Goal: Task Accomplishment & Management: Use online tool/utility

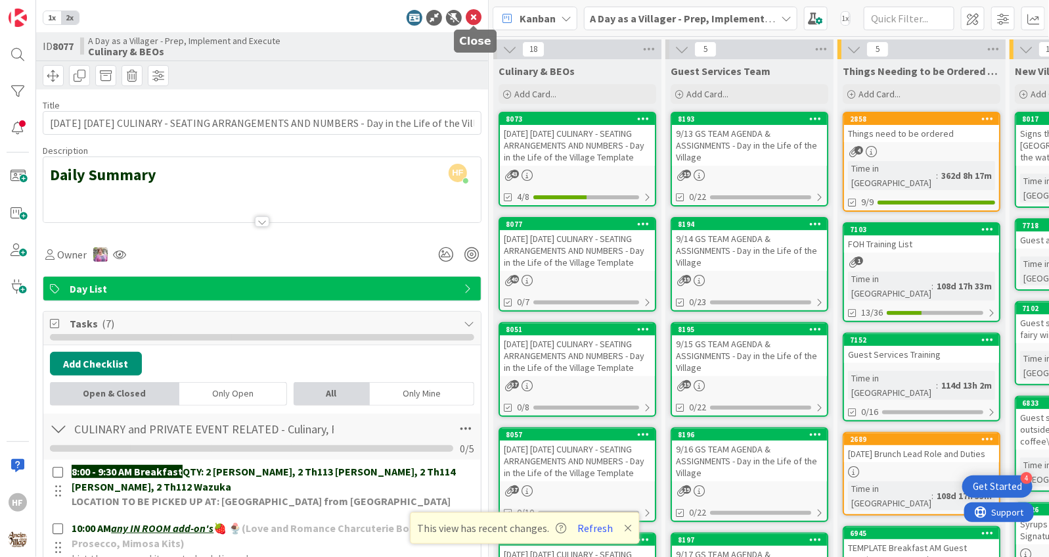
click at [472, 18] on icon at bounding box center [474, 18] width 16 height 16
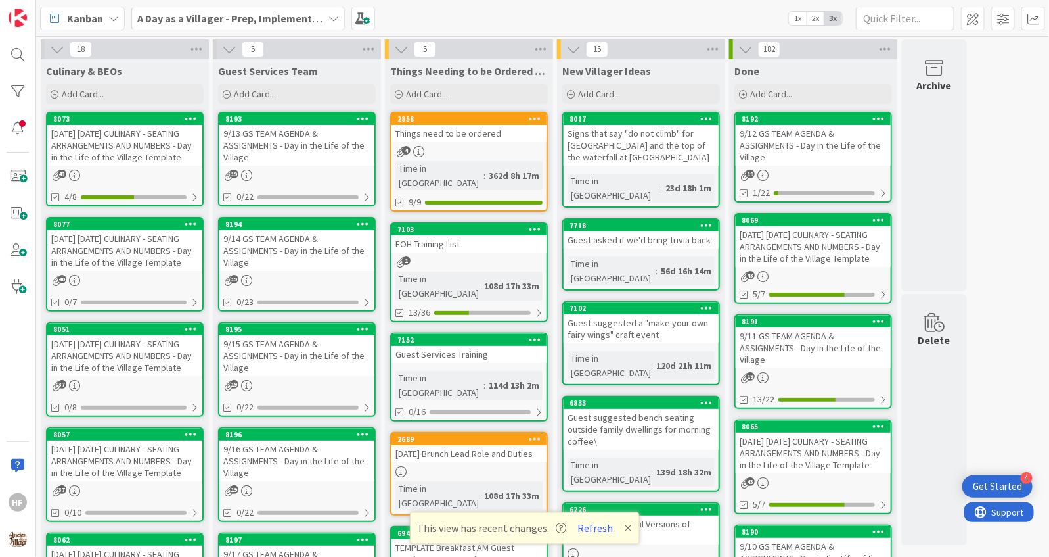
click at [126, 282] on link "8077 [DATE] [DATE] CULINARY - SEATING ARRANGEMENTS AND NUMBERS - Day in the Lif…" at bounding box center [125, 264] width 158 height 95
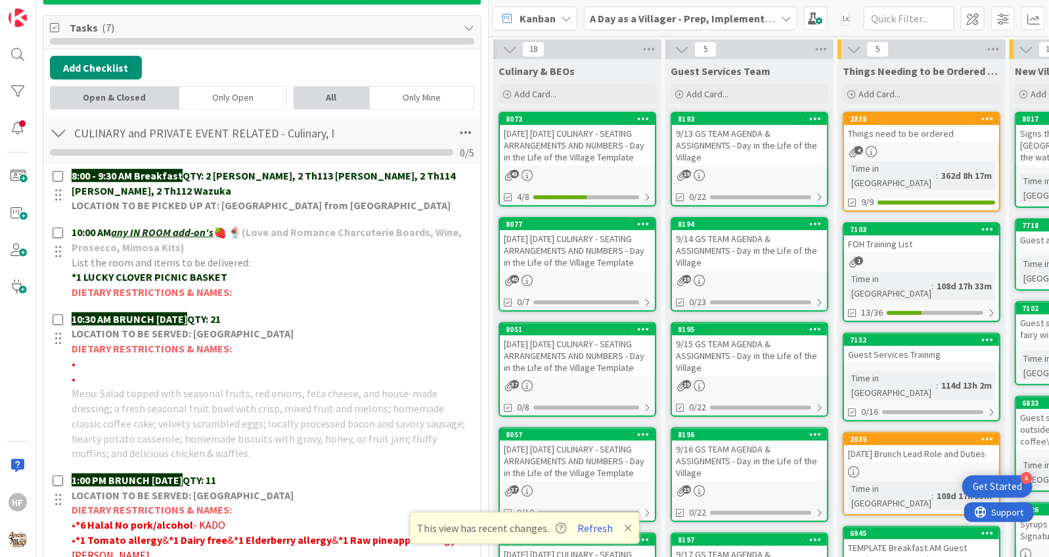
scroll to position [334, 0]
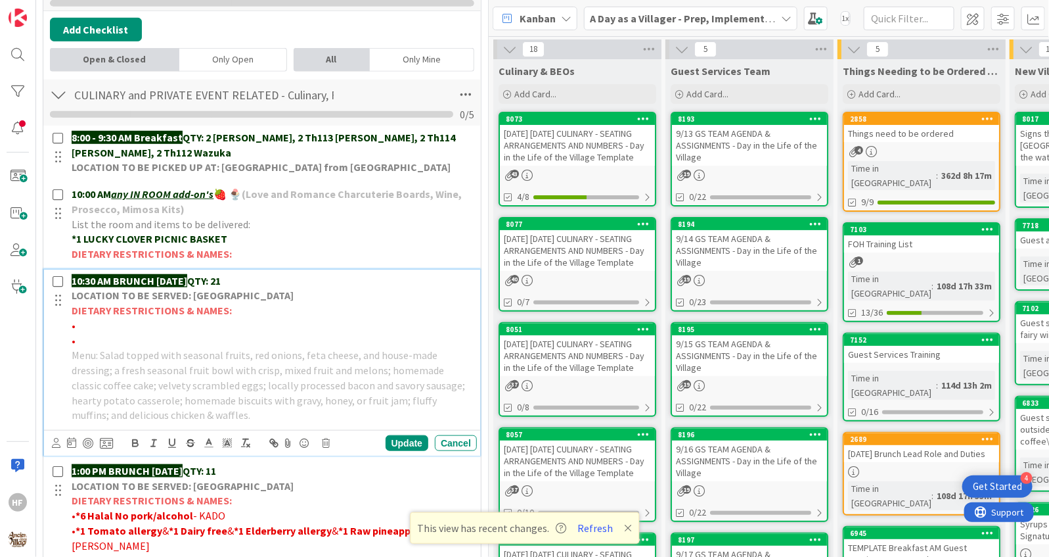
click at [283, 273] on p "10:30 AM BRUNCH [DATE] QTY: 21" at bounding box center [272, 280] width 400 height 15
click at [250, 464] on p "1:00 PM BRUNCH [DATE] QTY: 11" at bounding box center [272, 470] width 400 height 15
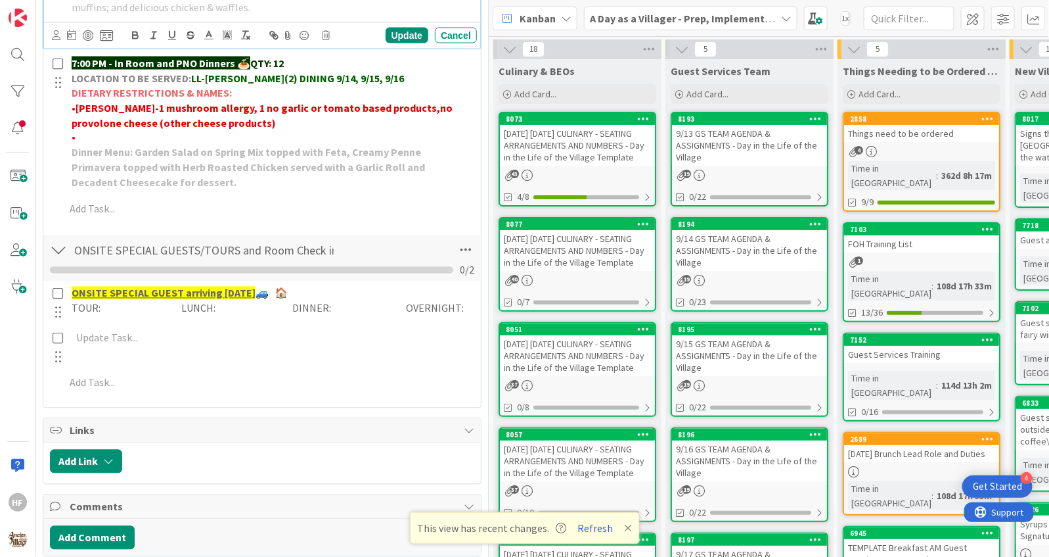
scroll to position [792, 0]
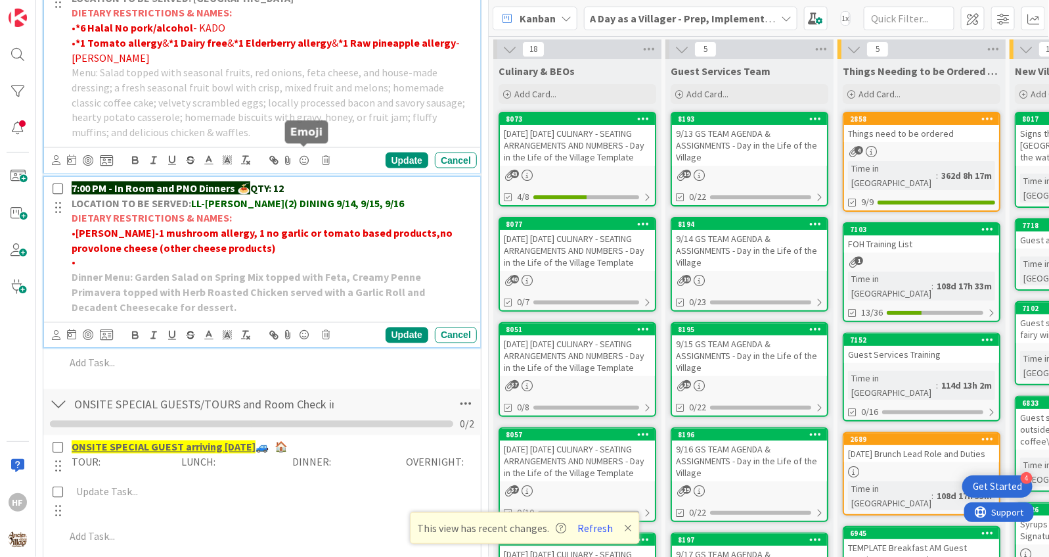
click at [311, 181] on p "7:00 PM - In Room and PNO Dinners 🍝 QTY: 12" at bounding box center [272, 188] width 400 height 15
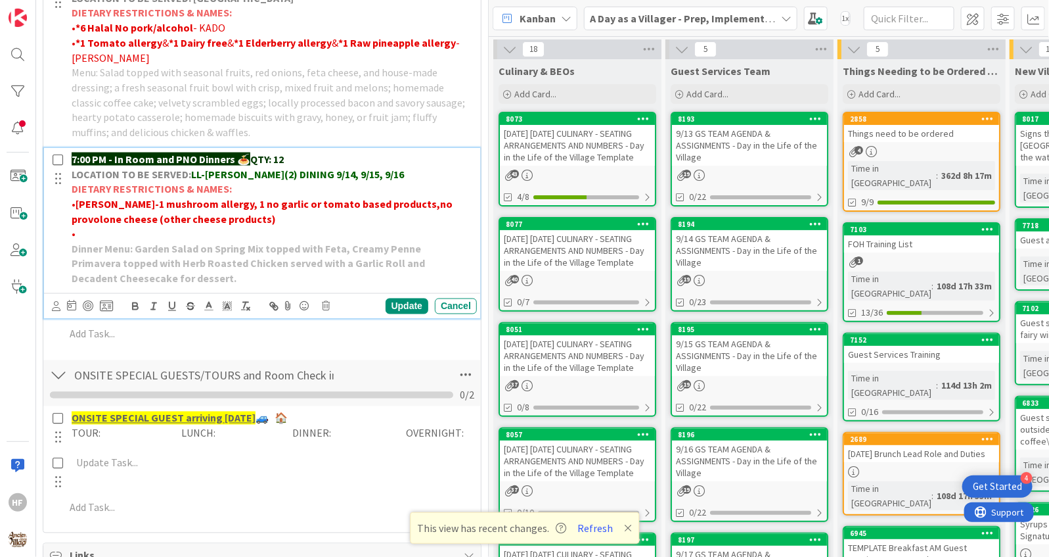
scroll to position [763, 0]
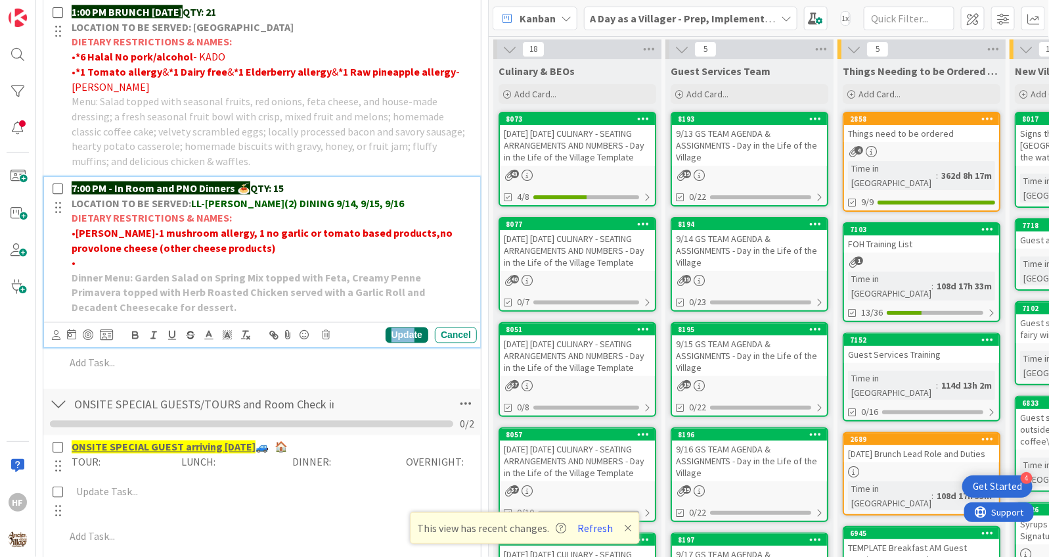
click at [413, 330] on div "Update" at bounding box center [407, 335] width 43 height 16
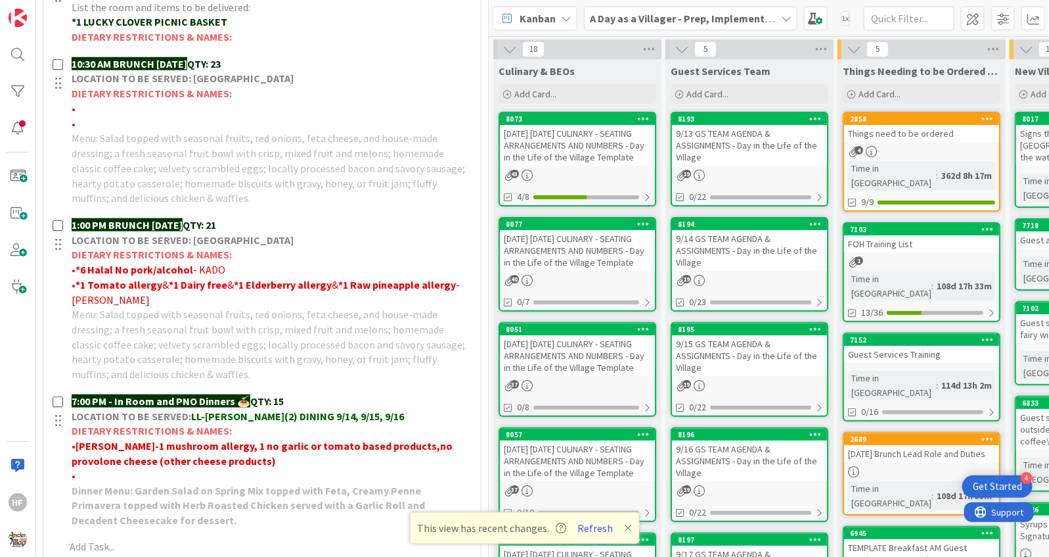
scroll to position [557, 0]
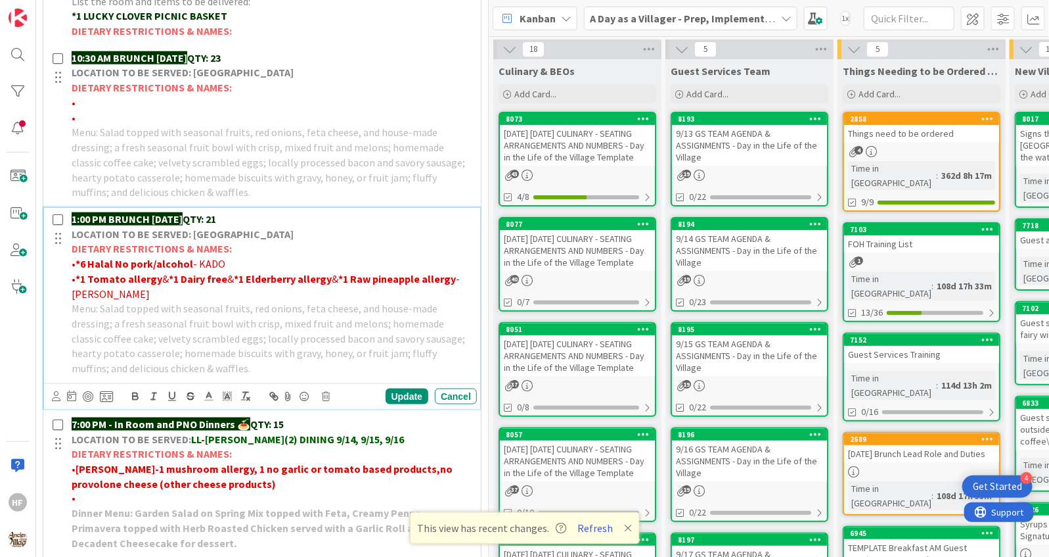
click at [175, 289] on p "• *1 Tomato allergy & *1 Dairy free & *1 Elderberry allergy & *1 Raw pineapple …" at bounding box center [272, 286] width 400 height 30
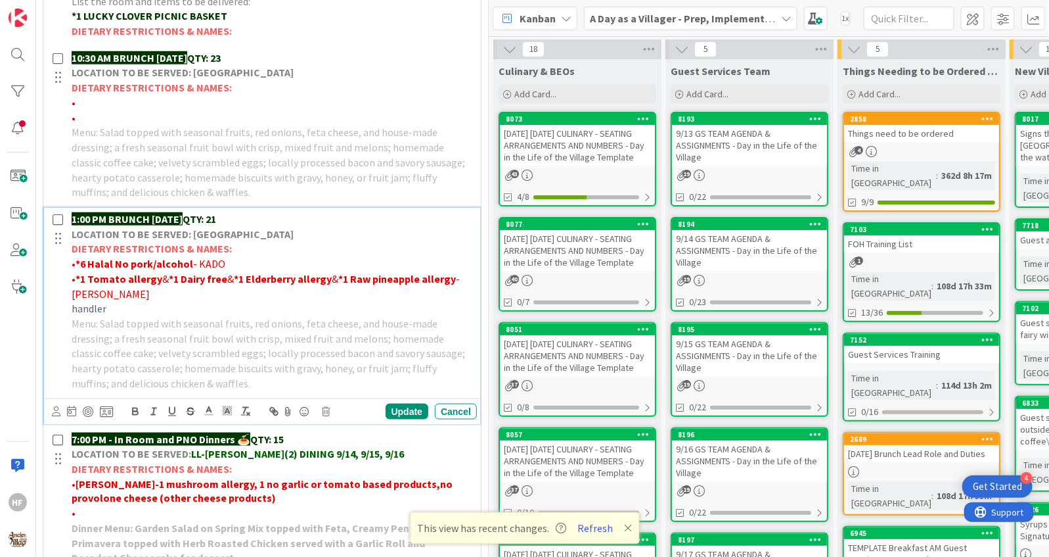
click at [72, 308] on span "handler" at bounding box center [89, 308] width 35 height 13
click at [168, 301] on p "[PERSON_NAME]" at bounding box center [272, 308] width 400 height 15
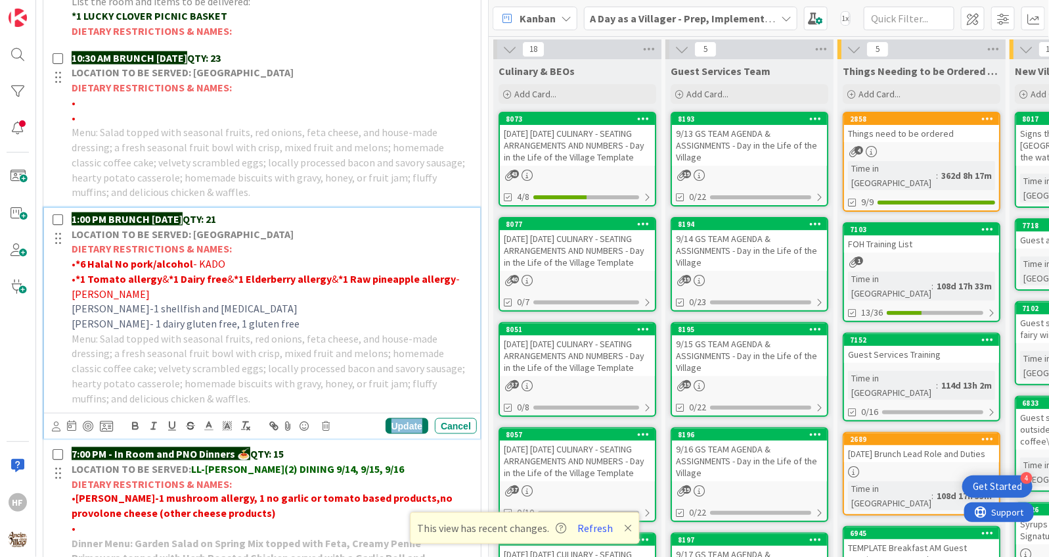
click at [410, 425] on div "Update" at bounding box center [407, 426] width 43 height 16
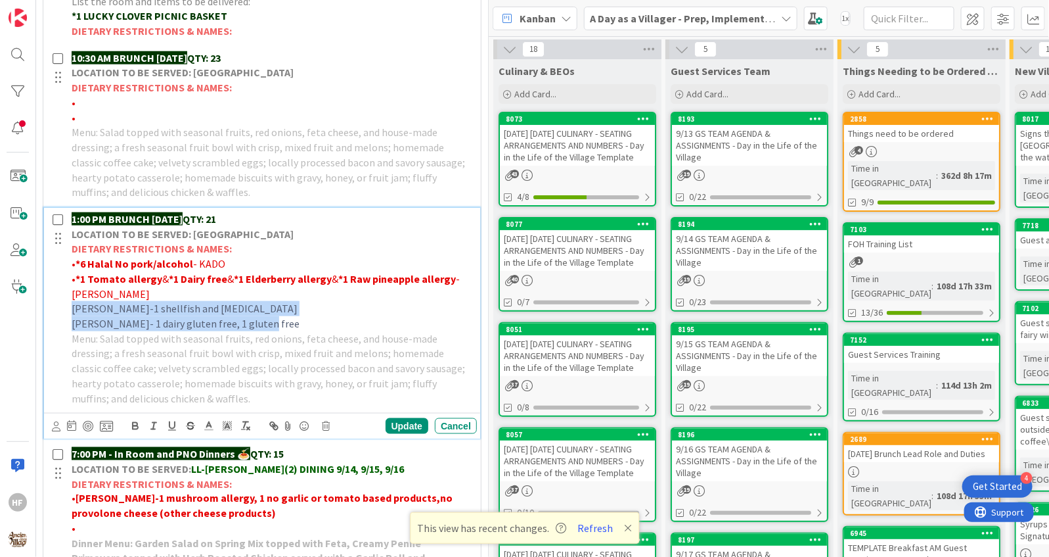
drag, startPoint x: 271, startPoint y: 323, endPoint x: 72, endPoint y: 308, distance: 199.6
click at [72, 308] on div "1:00 PM BRUNCH [DATE] QTY: 21 LOCATION TO BE SERVED: Willows Landing DIETARY RE…" at bounding box center [271, 309] width 411 height 202
click at [210, 424] on icon at bounding box center [209, 426] width 12 height 12
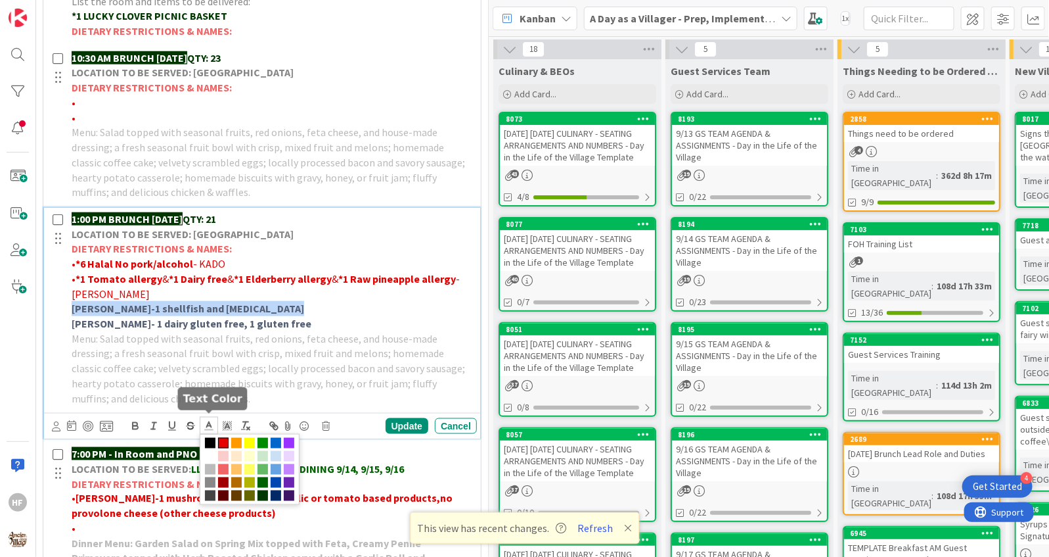
click at [222, 438] on span at bounding box center [223, 443] width 11 height 11
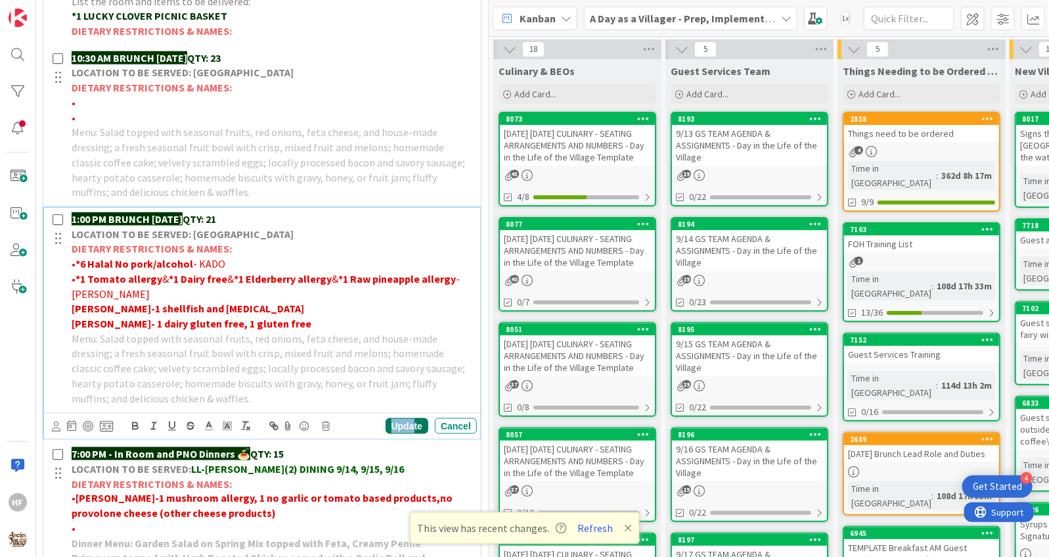
click at [413, 419] on div "Update" at bounding box center [407, 426] width 43 height 16
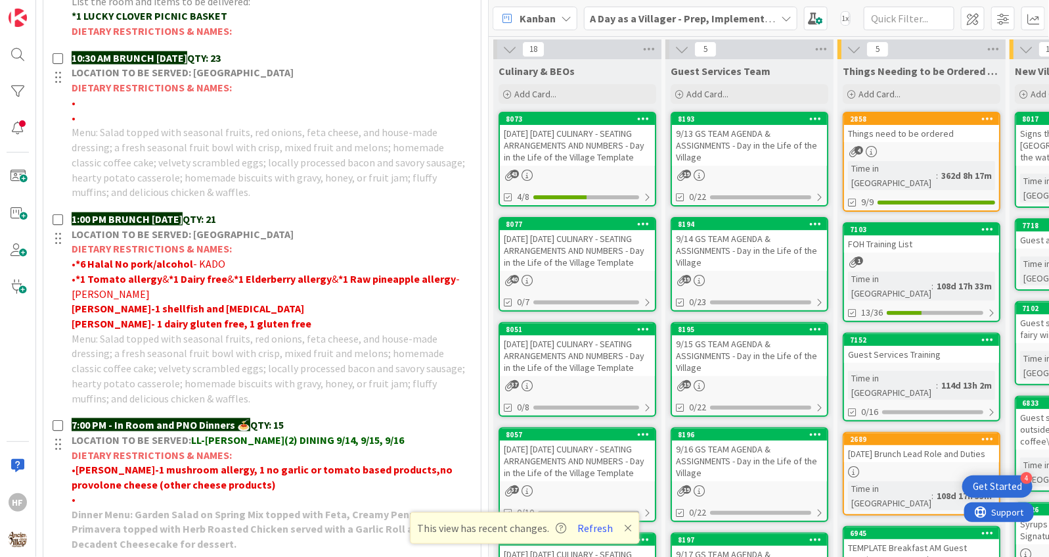
scroll to position [691, 0]
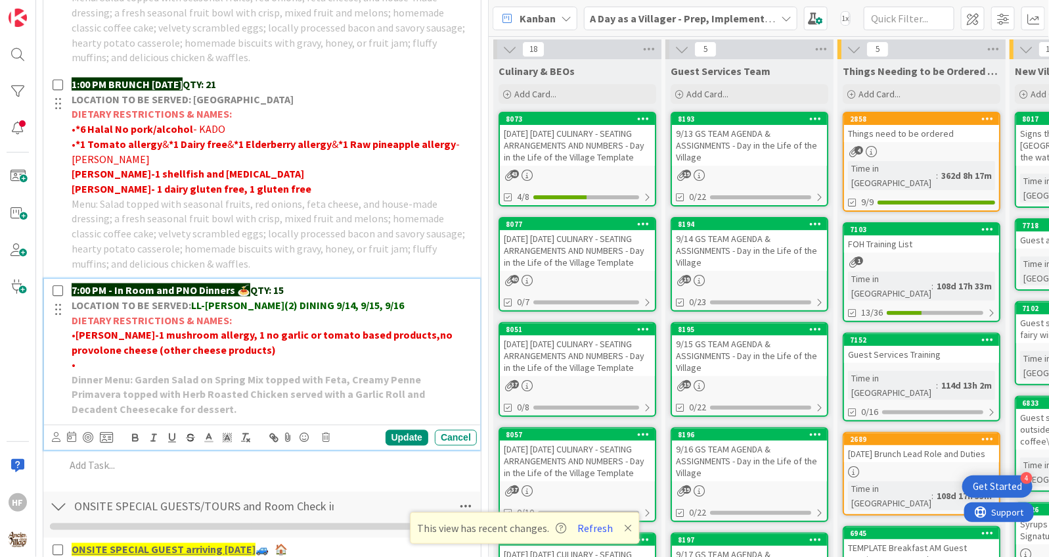
click at [160, 357] on p "•" at bounding box center [272, 364] width 400 height 15
click at [139, 361] on span "[PERSON_NAME]- 1 gluten free" at bounding box center [147, 364] width 142 height 13
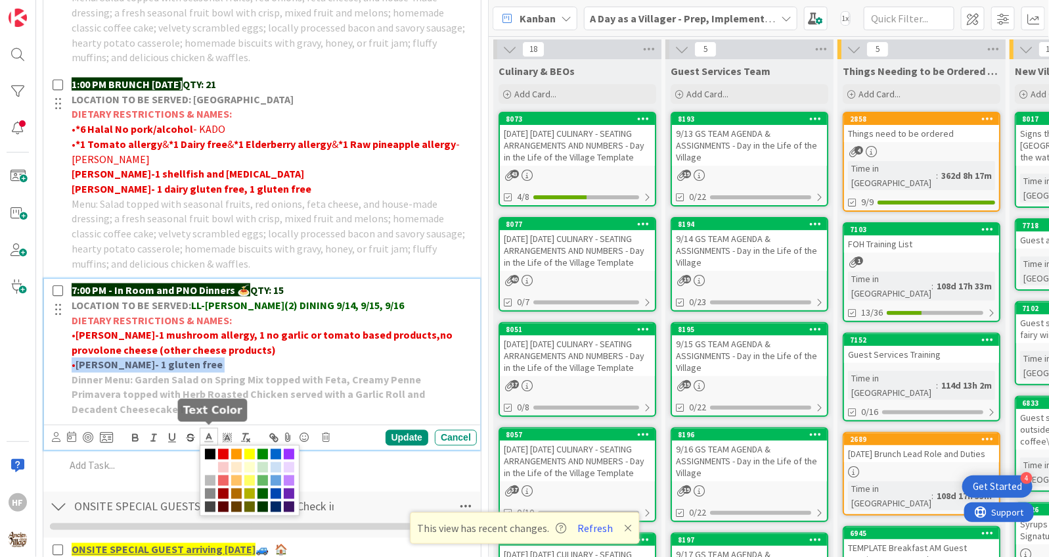
click at [208, 432] on icon at bounding box center [209, 438] width 12 height 12
click at [223, 449] on span at bounding box center [223, 454] width 11 height 11
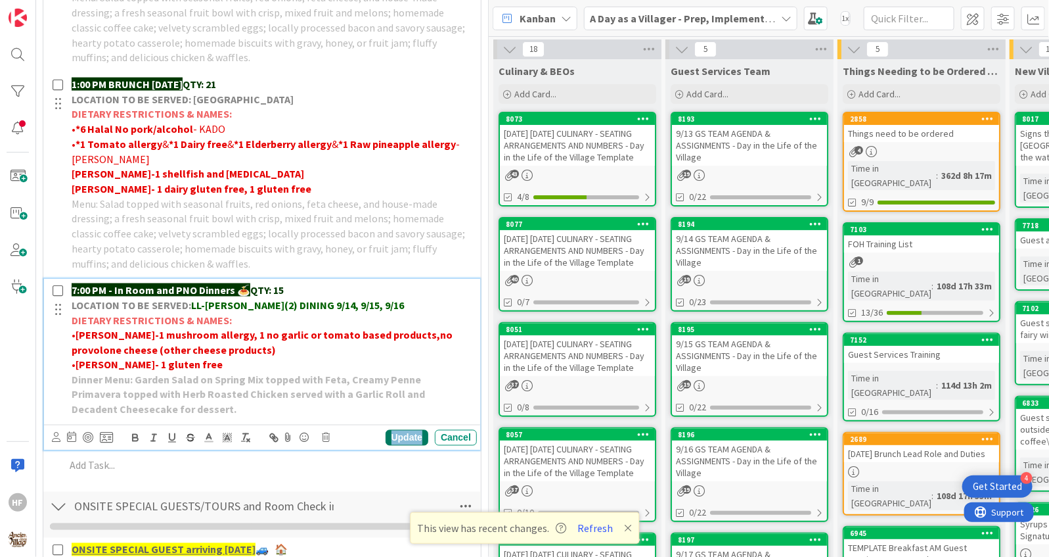
click at [411, 434] on div "Update" at bounding box center [407, 438] width 43 height 16
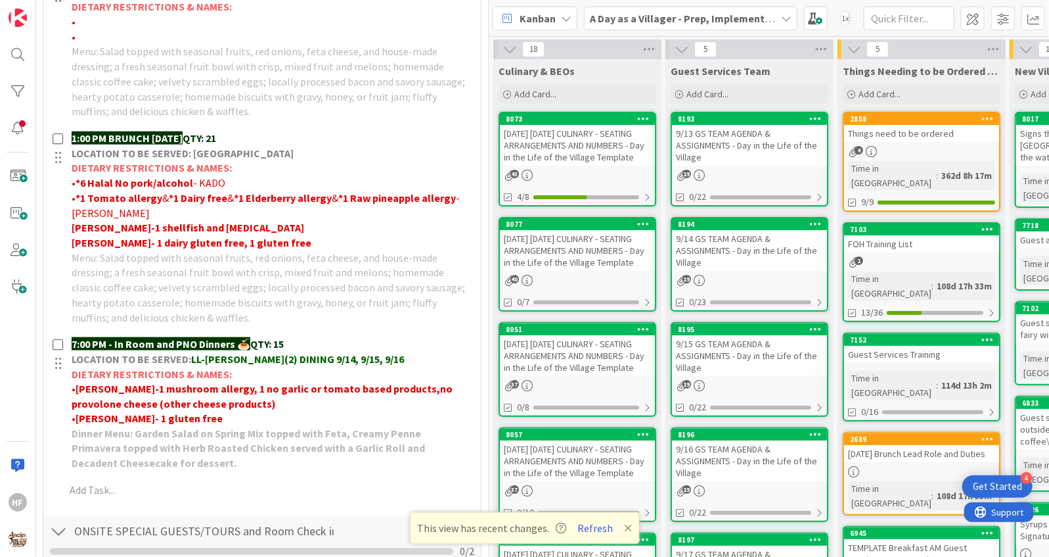
scroll to position [0, 0]
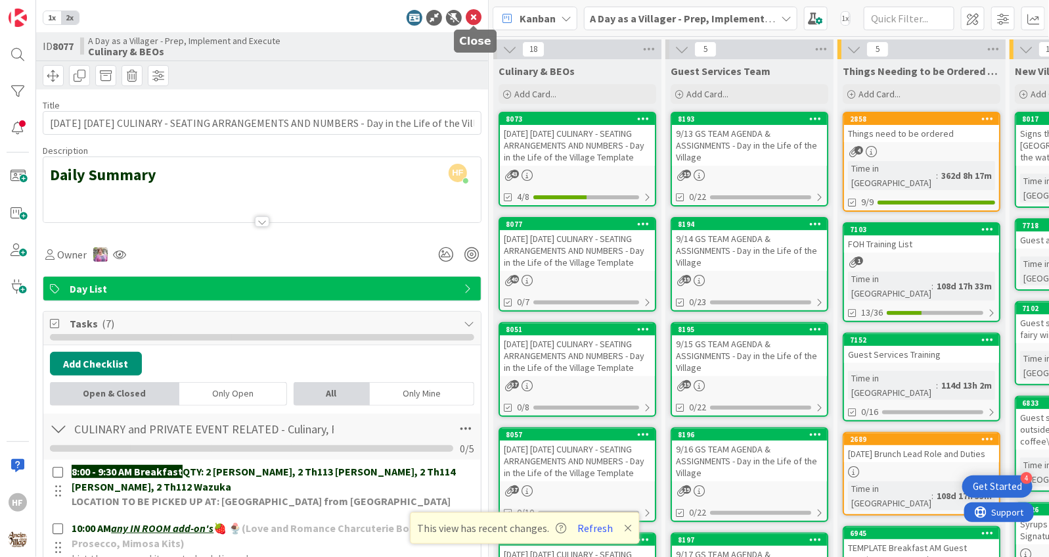
click at [474, 23] on icon at bounding box center [474, 18] width 16 height 16
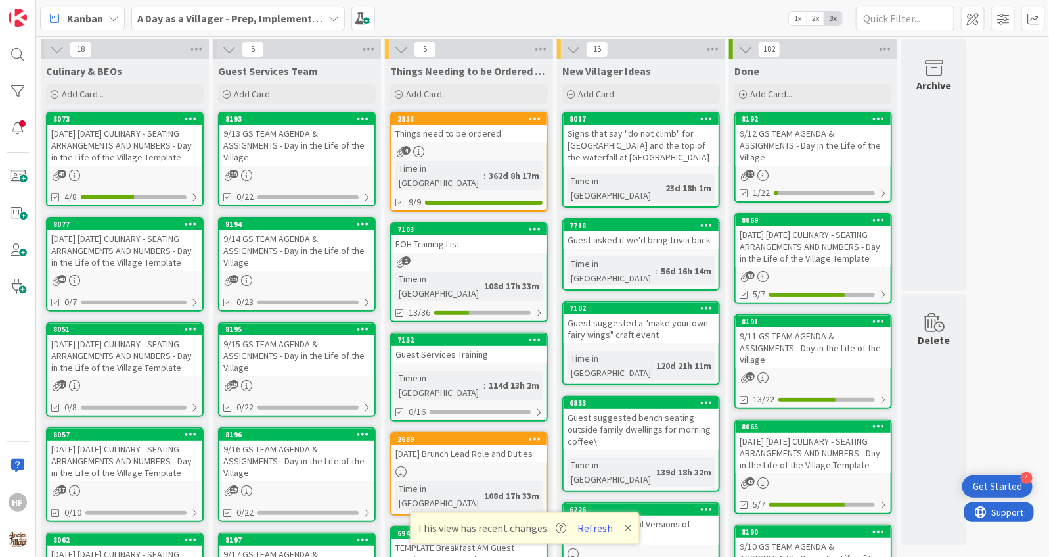
click at [166, 371] on div "[DATE] [DATE] CULINARY - SEATING ARRANGEMENTS AND NUMBERS - Day in the Life of …" at bounding box center [124, 355] width 155 height 41
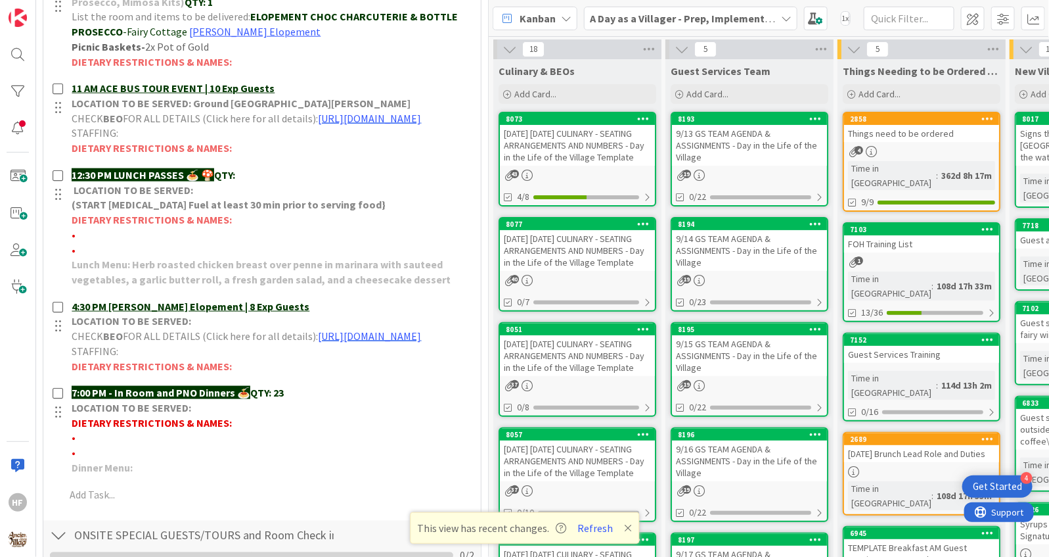
scroll to position [549, 0]
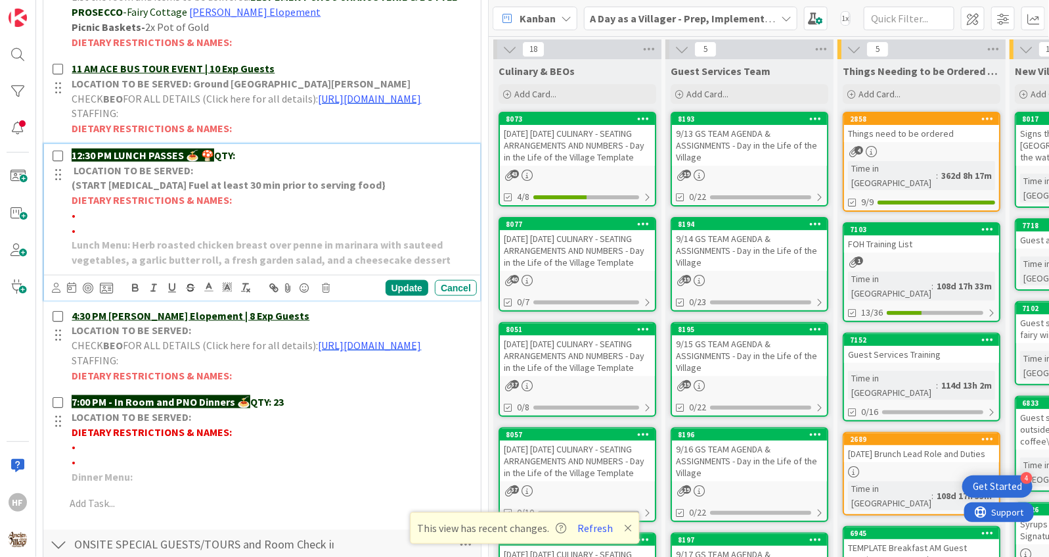
click at [284, 163] on p "12:30 PM LUNCH PASSES 🍝 🍄 QTY:" at bounding box center [272, 155] width 400 height 15
click at [390, 296] on div "Update" at bounding box center [407, 288] width 43 height 16
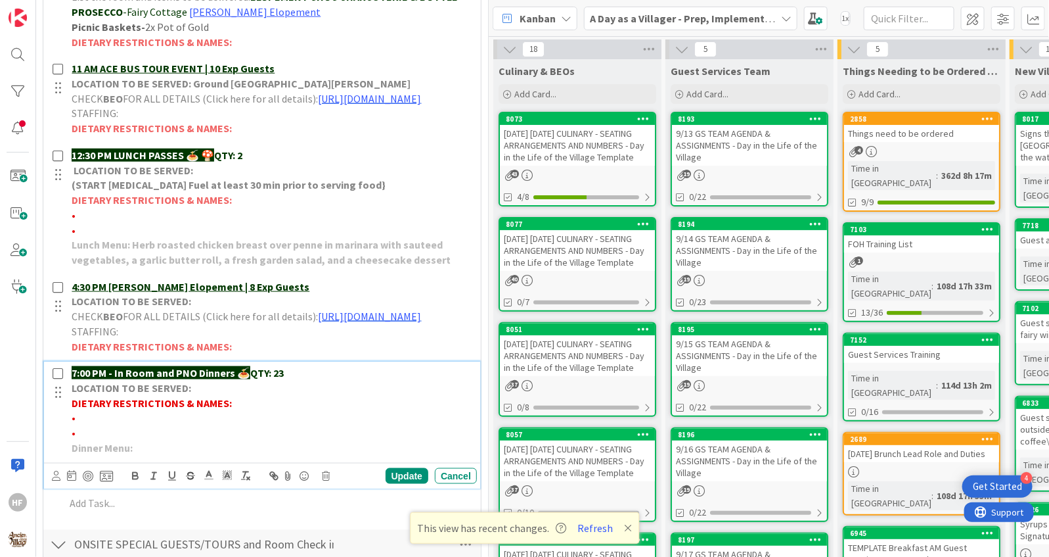
click at [225, 425] on p "•" at bounding box center [272, 417] width 400 height 15
click at [147, 424] on span "[PERSON_NAME]- 2 gluten free" at bounding box center [147, 417] width 142 height 13
click at [139, 482] on icon "button" at bounding box center [135, 476] width 12 height 12
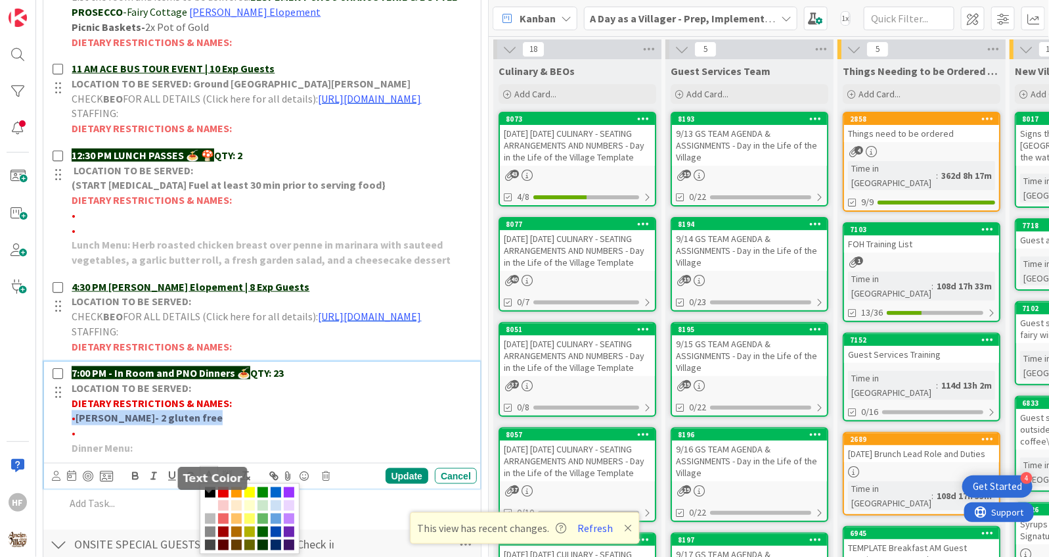
click at [212, 481] on icon at bounding box center [209, 475] width 12 height 12
click at [224, 497] on span at bounding box center [223, 492] width 11 height 11
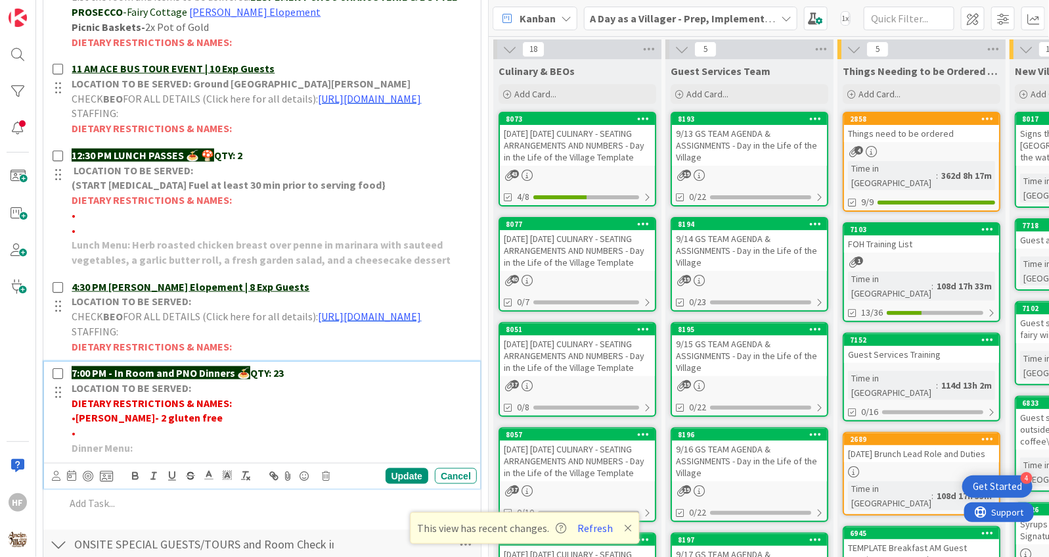
click at [377, 455] on p "Dinner Menu:" at bounding box center [272, 447] width 400 height 15
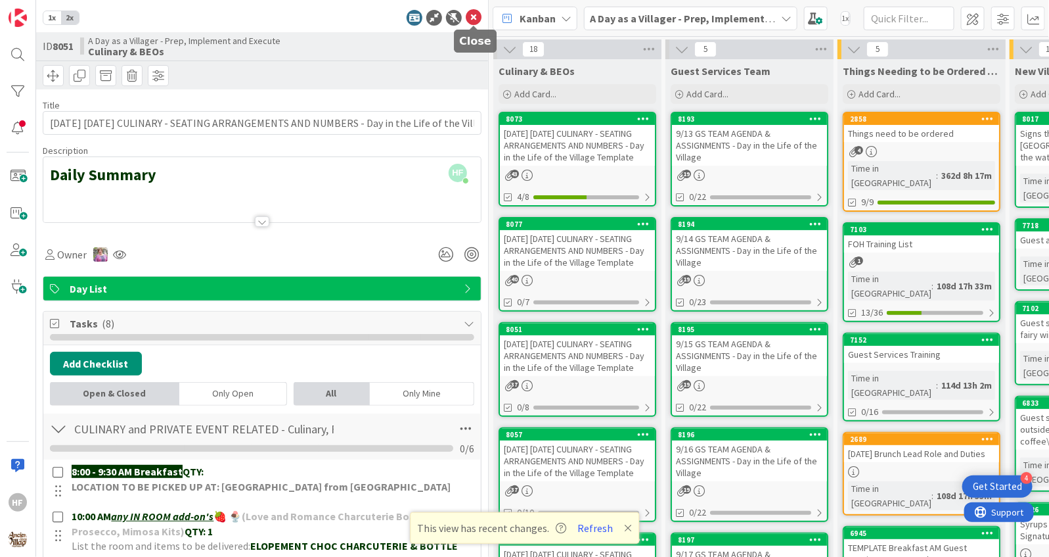
click at [473, 14] on icon at bounding box center [474, 18] width 16 height 16
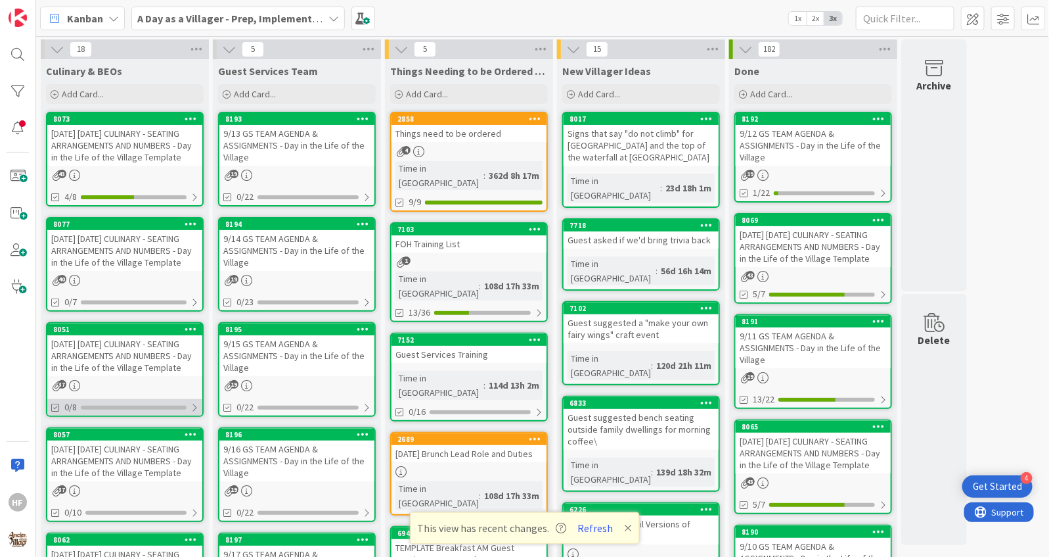
scroll to position [60, 0]
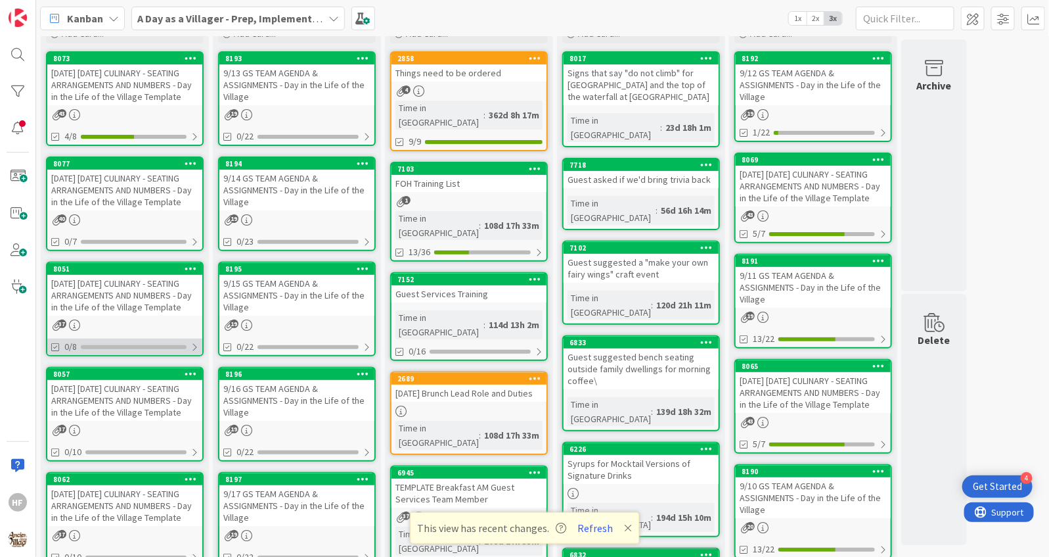
click at [149, 416] on div "[DATE] [DATE] CULINARY - SEATING ARRANGEMENTS AND NUMBERS - Day in the Life of …" at bounding box center [124, 400] width 155 height 41
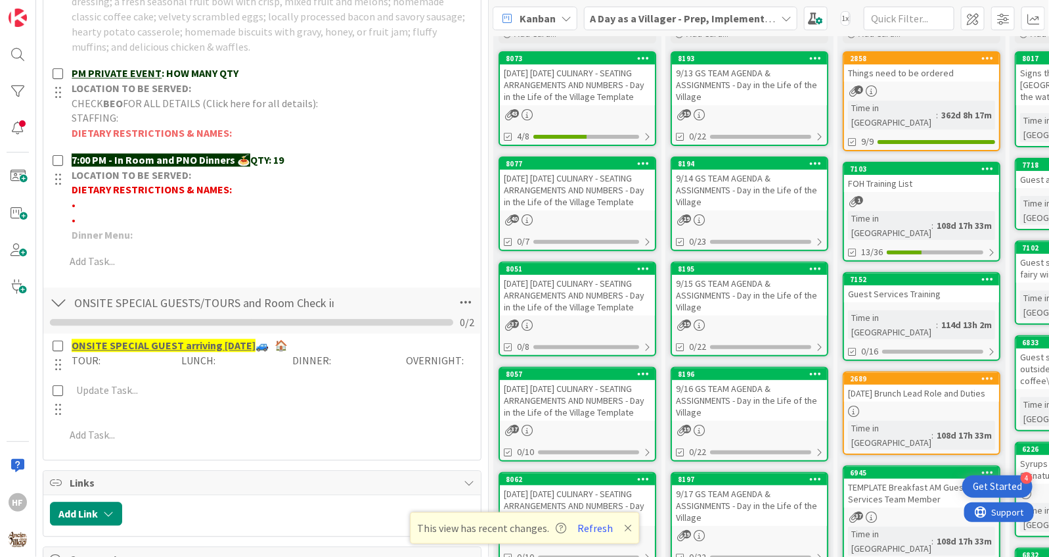
scroll to position [1066, 0]
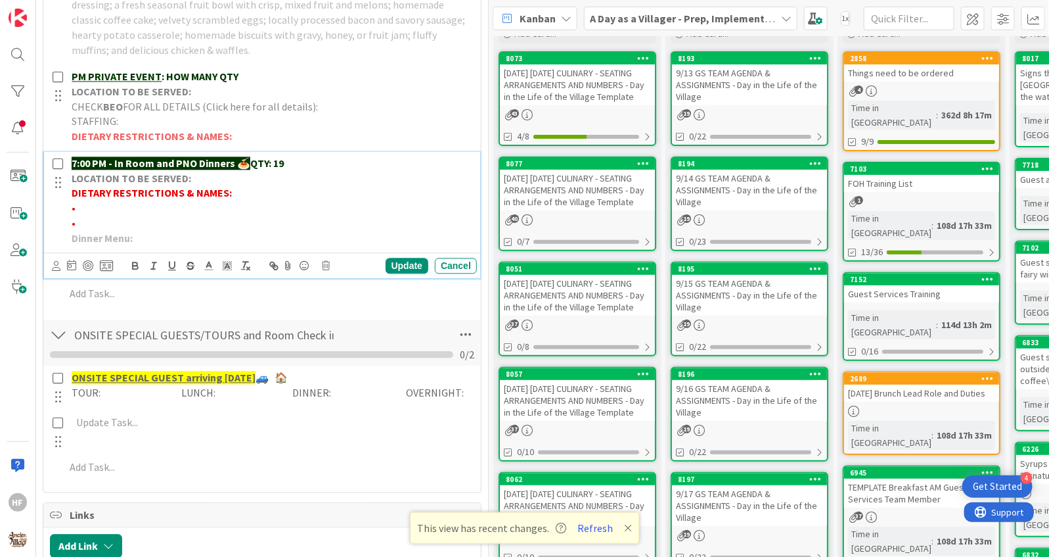
click at [158, 202] on p "•" at bounding box center [272, 207] width 400 height 15
click at [193, 218] on p "•" at bounding box center [272, 223] width 400 height 15
drag, startPoint x: 187, startPoint y: 217, endPoint x: 69, endPoint y: 206, distance: 118.1
click at [69, 206] on div "7:00 PM - In Room and PNO Dinners 🍝 QTY: 19 LOCATION TO BE SERVED: DIETARY REST…" at bounding box center [271, 200] width 411 height 97
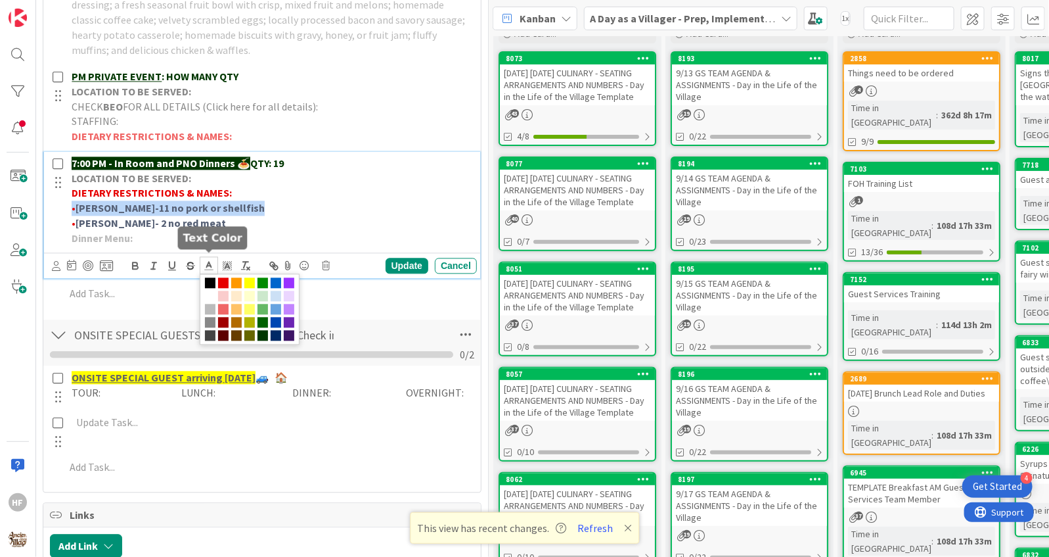
click at [212, 262] on icon at bounding box center [209, 266] width 12 height 12
click at [225, 279] on span at bounding box center [223, 282] width 11 height 11
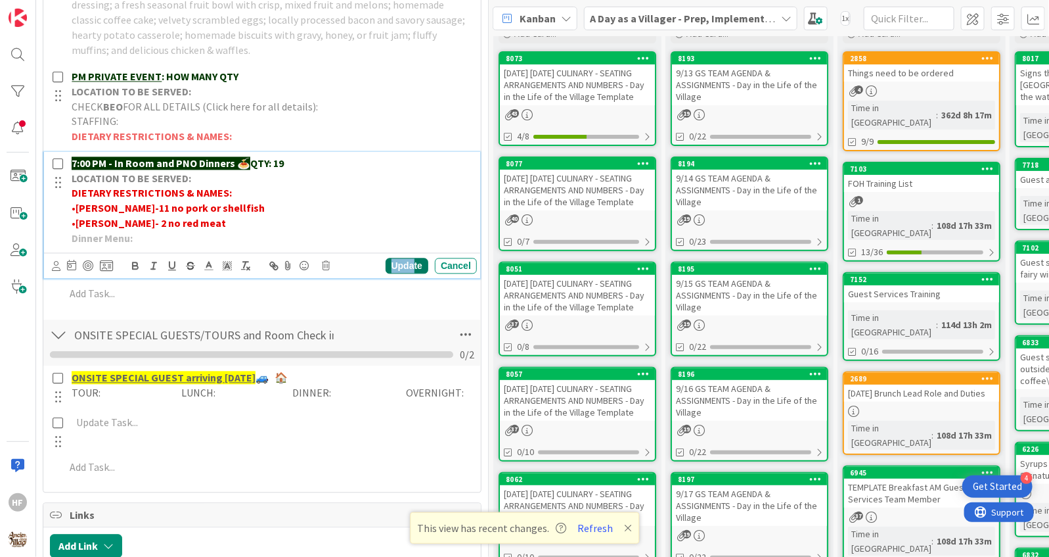
click at [414, 258] on div "Update" at bounding box center [407, 266] width 43 height 16
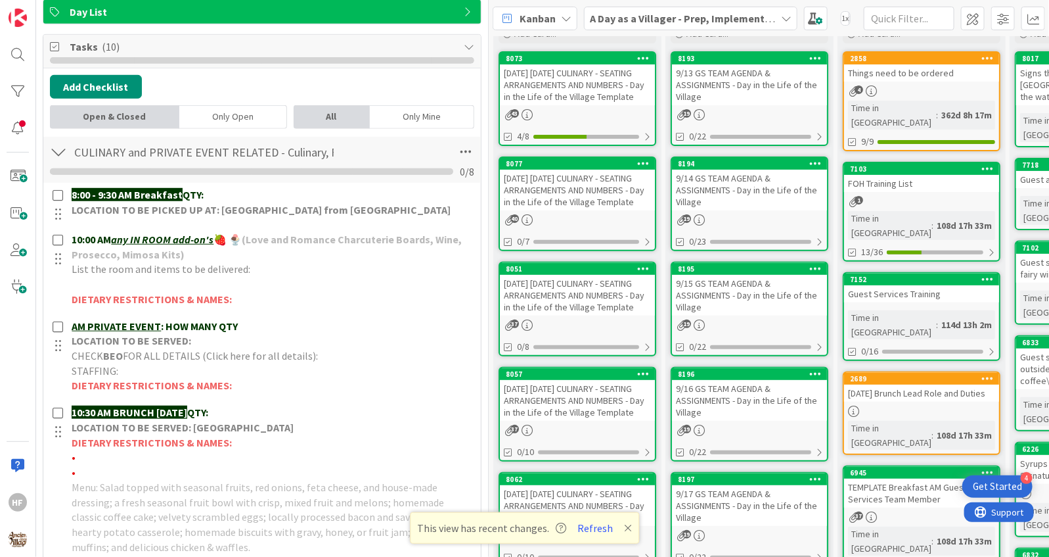
scroll to position [0, 0]
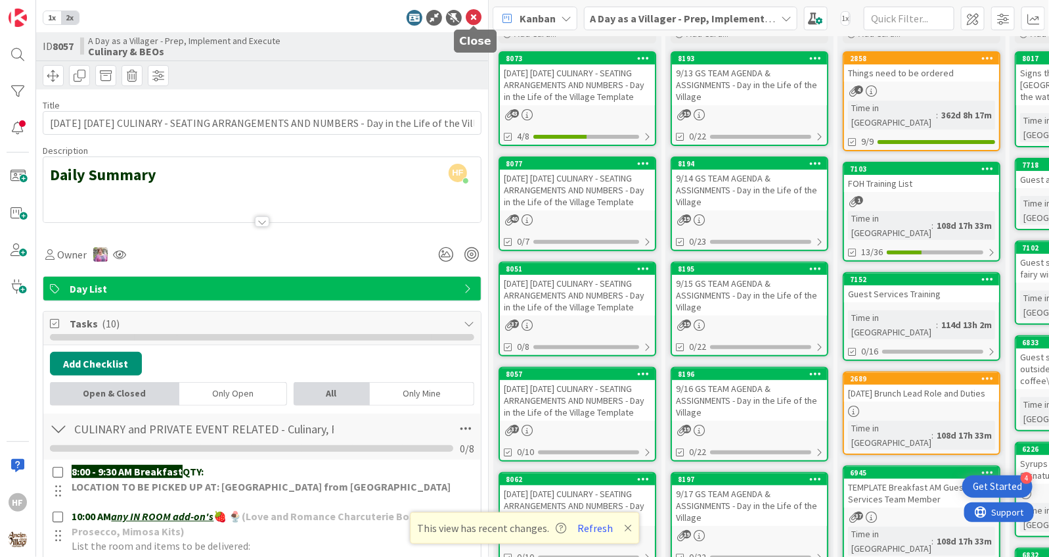
click at [473, 20] on icon at bounding box center [474, 18] width 16 height 16
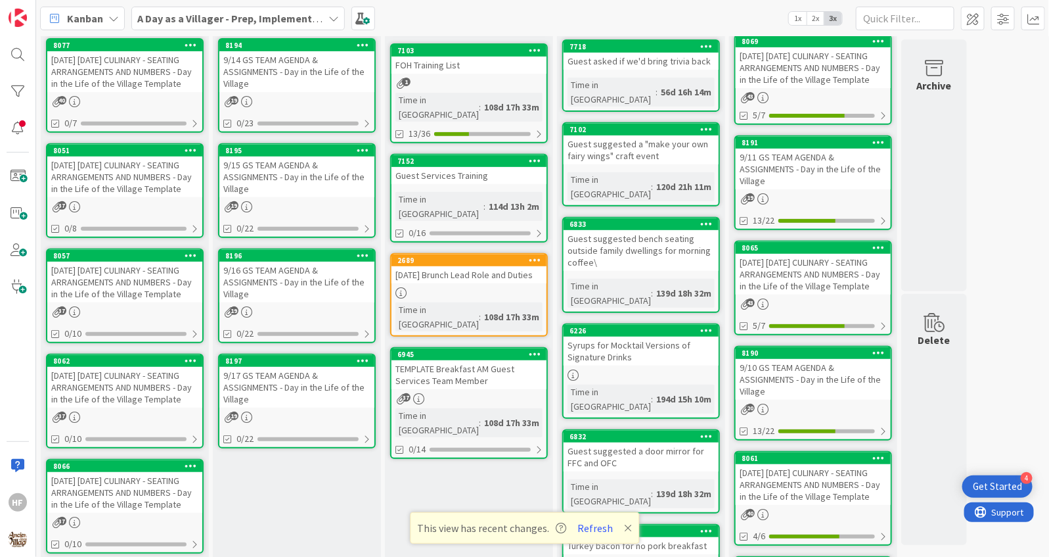
click at [143, 407] on div "[DATE] [DATE] CULINARY - SEATING ARRANGEMENTS AND NUMBERS - Day in the Life of …" at bounding box center [124, 387] width 155 height 41
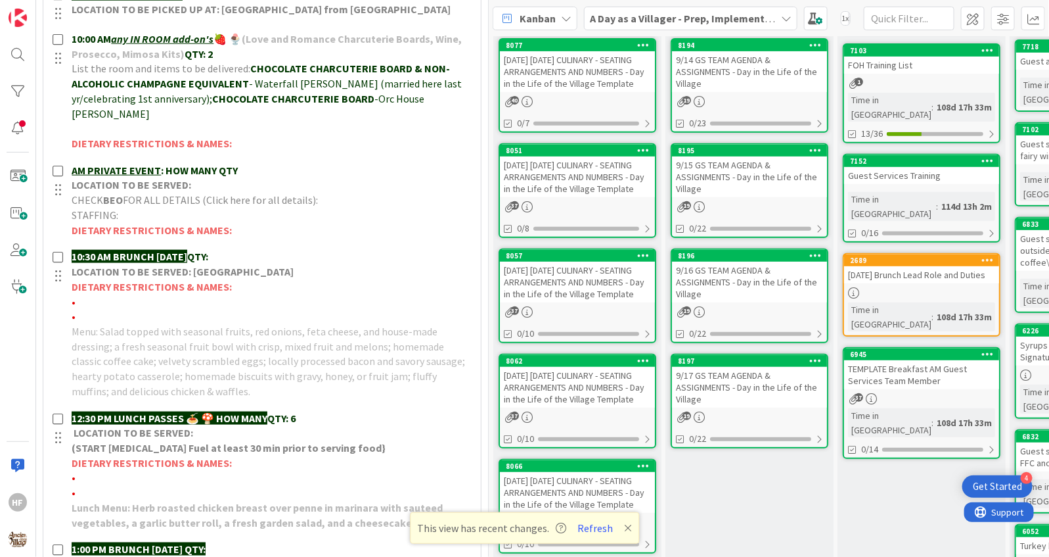
scroll to position [622, 0]
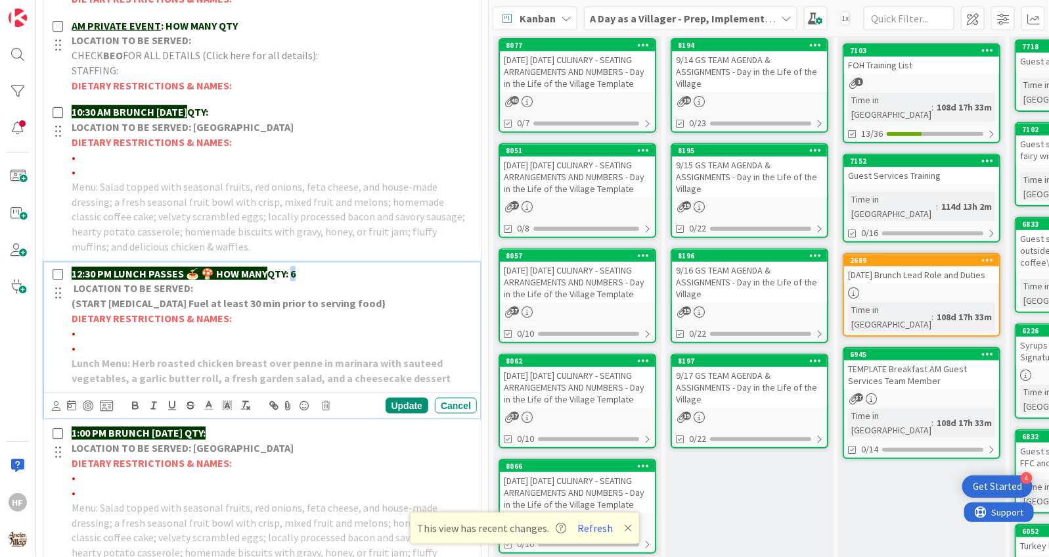
drag, startPoint x: 306, startPoint y: 250, endPoint x: 290, endPoint y: 251, distance: 15.1
click at [290, 266] on p "12:30 PM LUNCH PASSES 🍝 🍄 HOW MANY QTY: 6" at bounding box center [272, 273] width 400 height 15
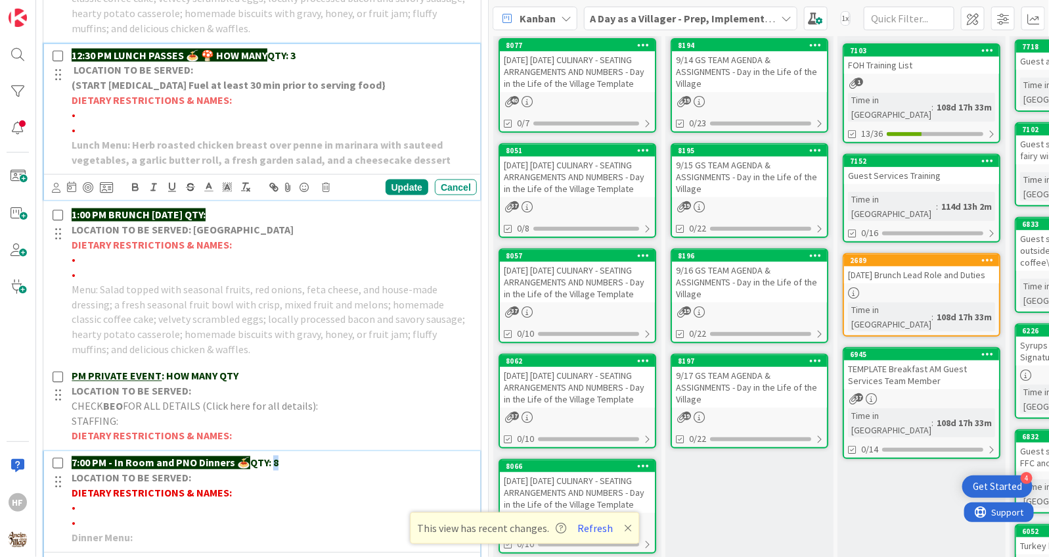
drag, startPoint x: 291, startPoint y: 447, endPoint x: 272, endPoint y: 448, distance: 19.1
click at [272, 455] on p "7:00 PM - In Room and PNO Dinners 🍝 QTY: 8" at bounding box center [272, 462] width 400 height 15
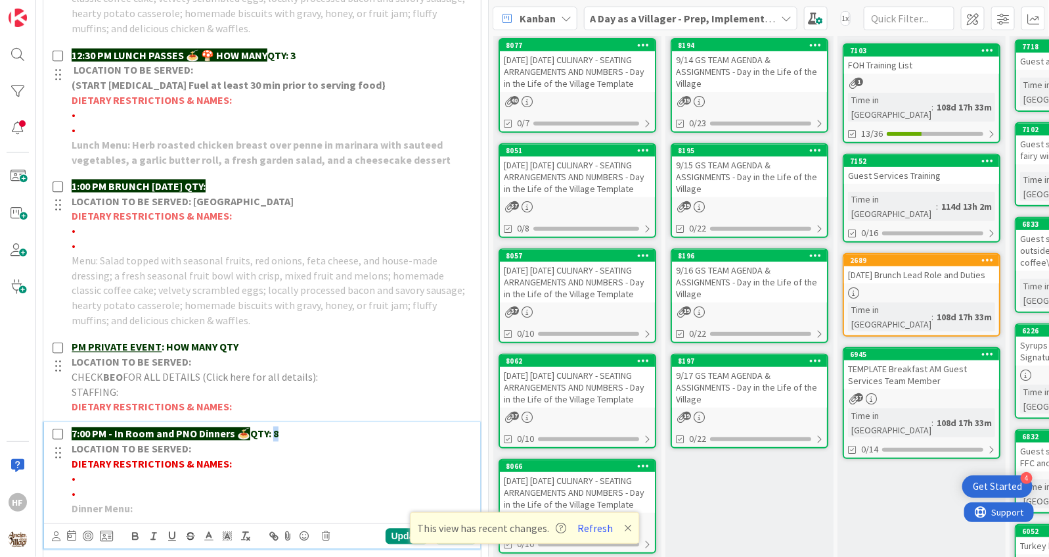
scroll to position [811, 0]
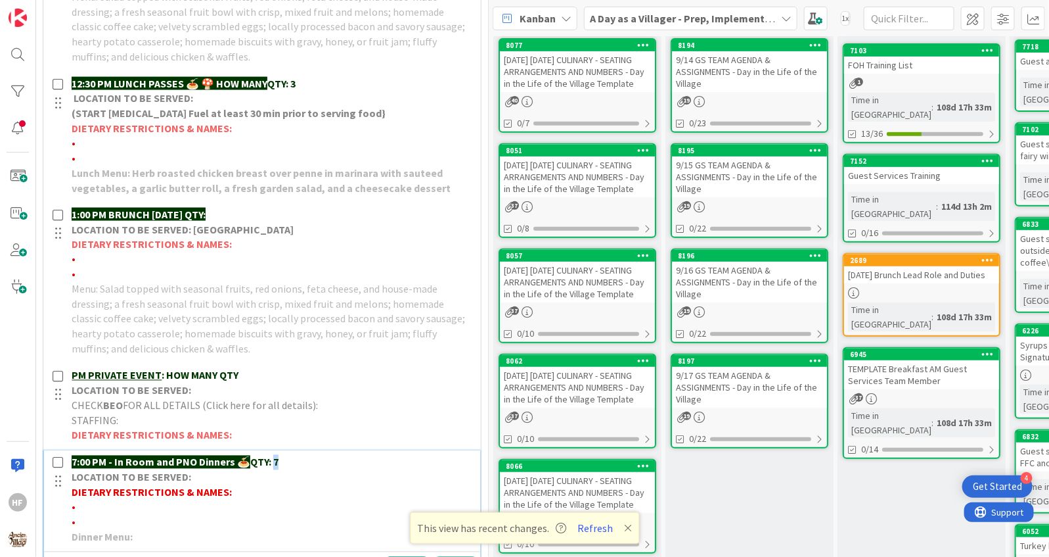
drag, startPoint x: 290, startPoint y: 444, endPoint x: 273, endPoint y: 444, distance: 17.1
click at [273, 455] on p "7:00 PM - In Room and PNO Dinners 🍝 QTY: 7" at bounding box center [272, 462] width 400 height 15
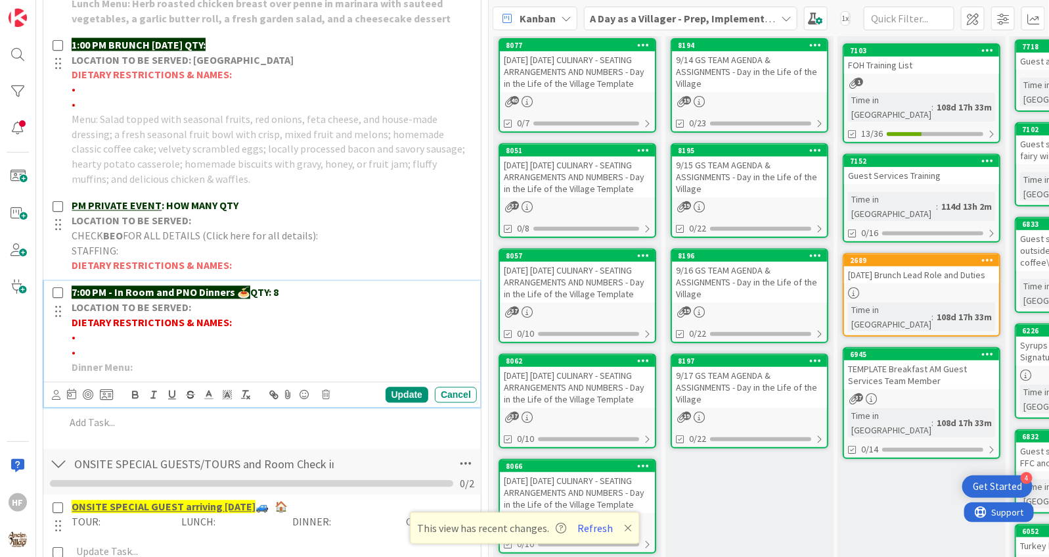
scroll to position [1009, 0]
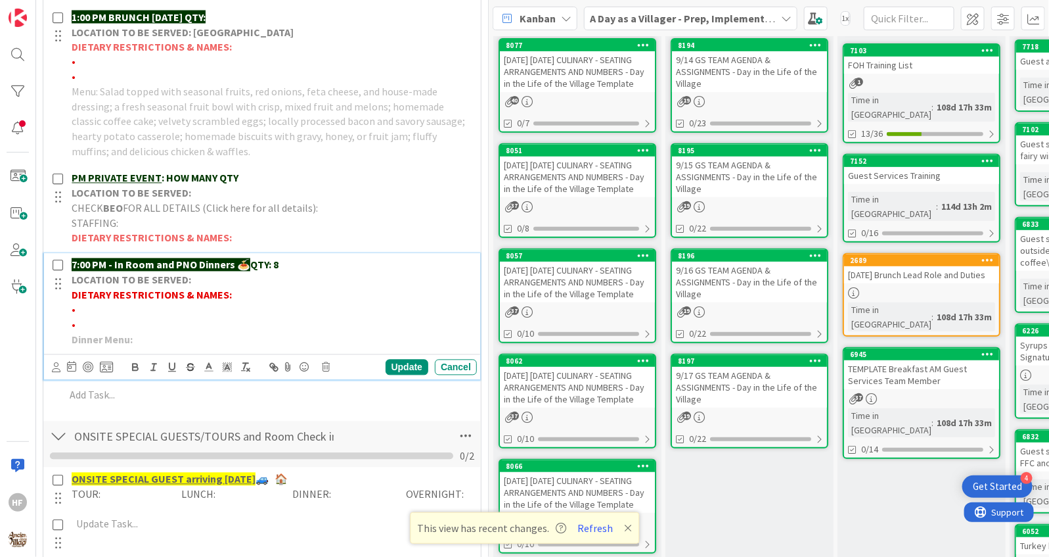
click at [129, 302] on p "•" at bounding box center [272, 309] width 400 height 15
click at [158, 303] on strong "1 allergic to all nuts; no spicy food" at bounding box center [240, 309] width 165 height 13
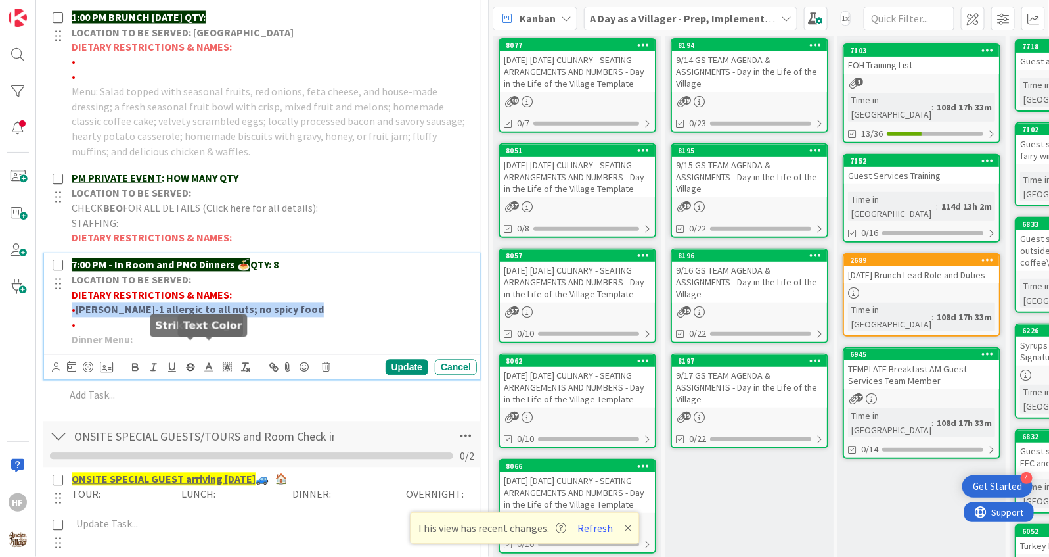
click at [200, 358] on span at bounding box center [209, 367] width 18 height 18
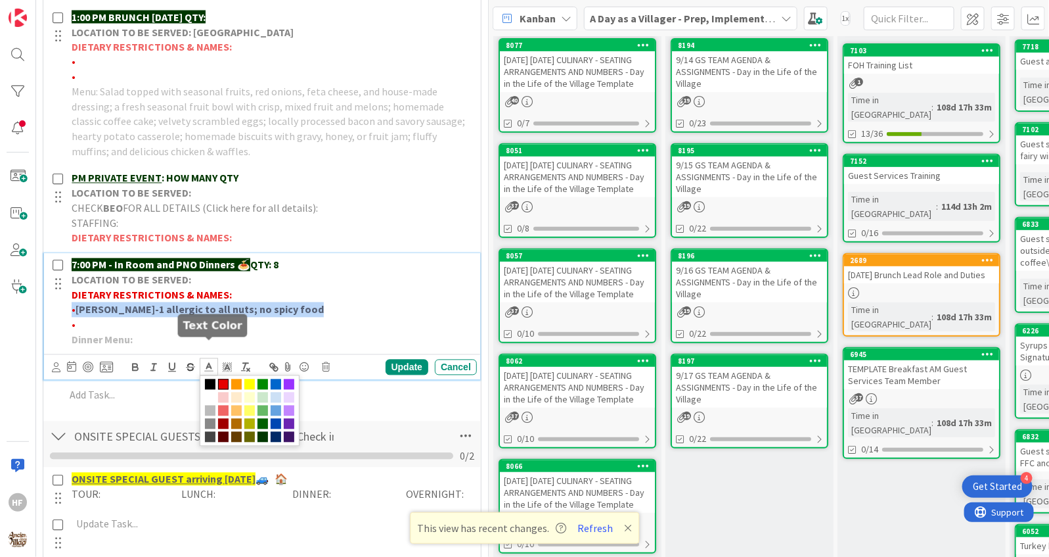
click at [227, 379] on span at bounding box center [223, 384] width 11 height 11
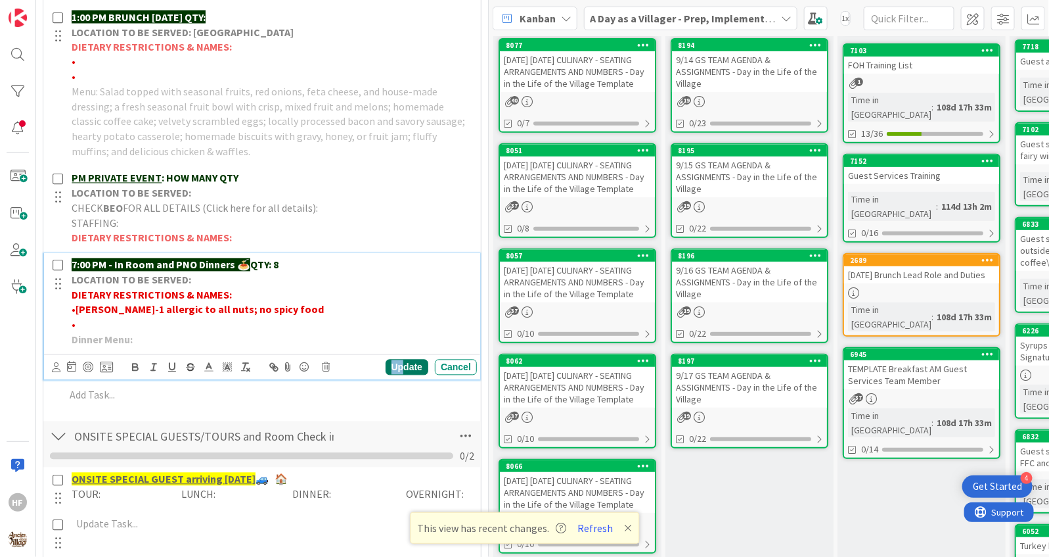
click at [405, 359] on div "Update" at bounding box center [407, 367] width 43 height 16
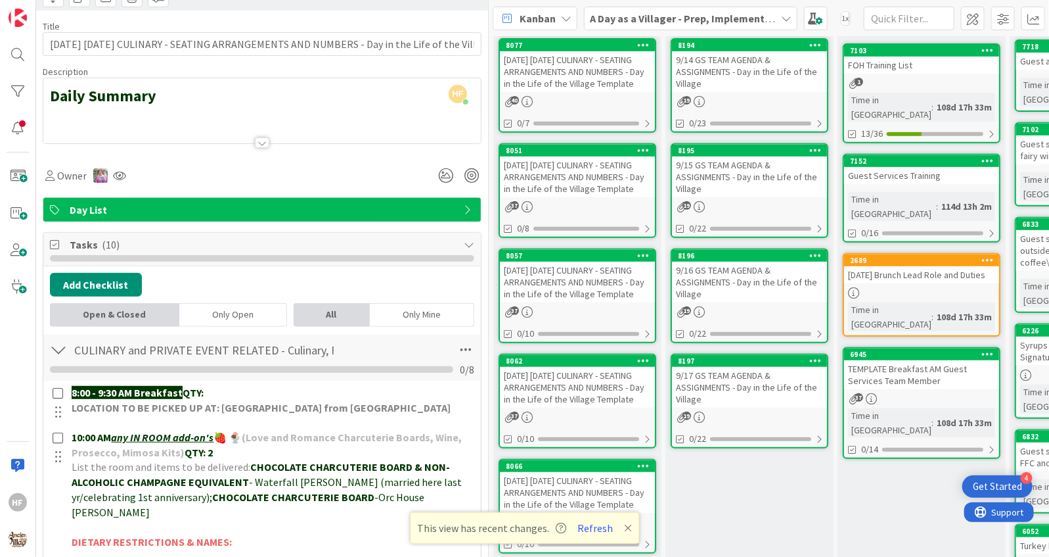
scroll to position [0, 0]
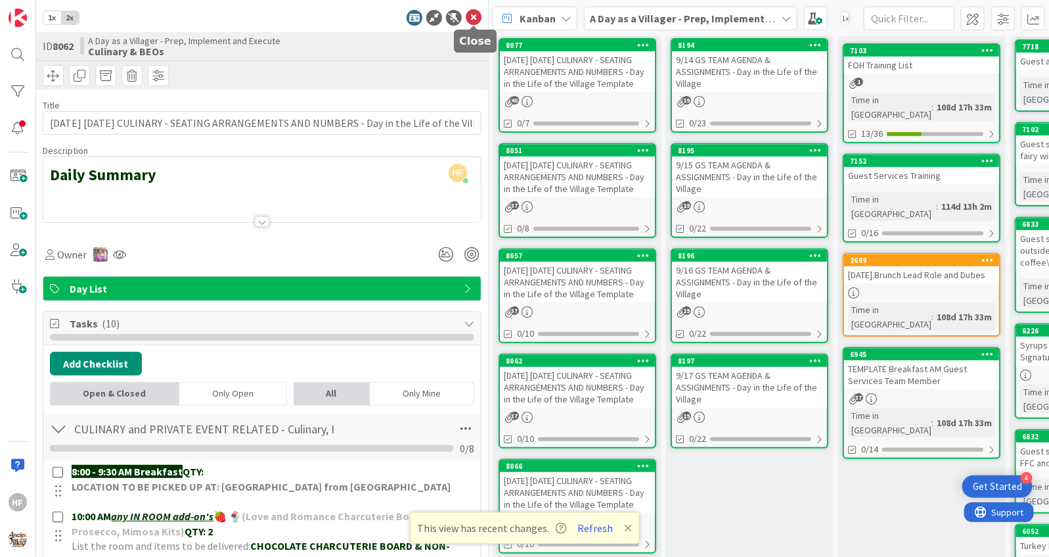
click at [472, 18] on icon at bounding box center [474, 18] width 16 height 16
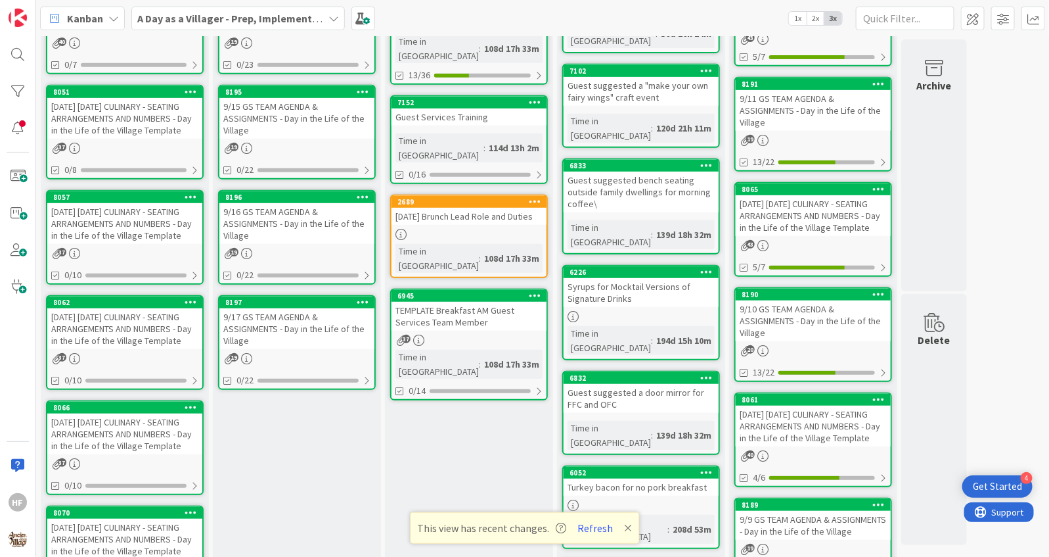
click at [143, 449] on div "[DATE] [DATE] CULINARY - SEATING ARRANGEMENTS AND NUMBERS - Day in the Life of …" at bounding box center [124, 433] width 155 height 41
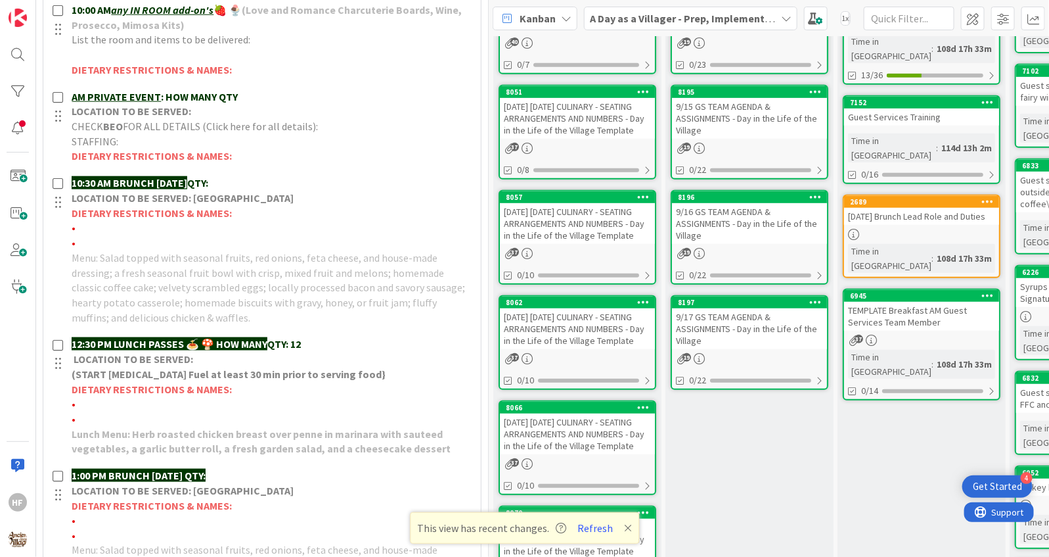
scroll to position [585, 0]
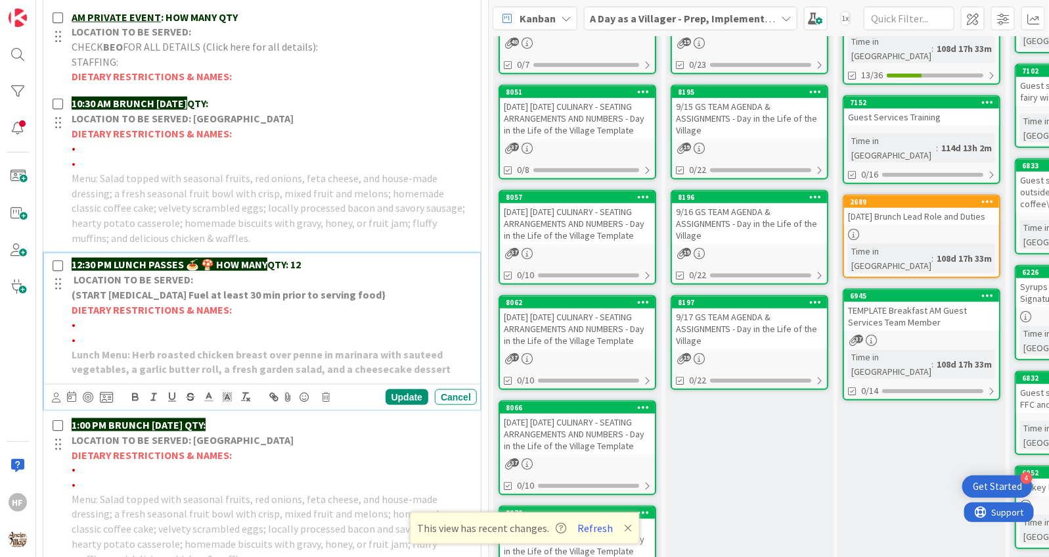
click at [308, 262] on p "12:30 PM LUNCH PASSES 🍝 🍄 HOW MANY QTY: 12" at bounding box center [272, 264] width 400 height 15
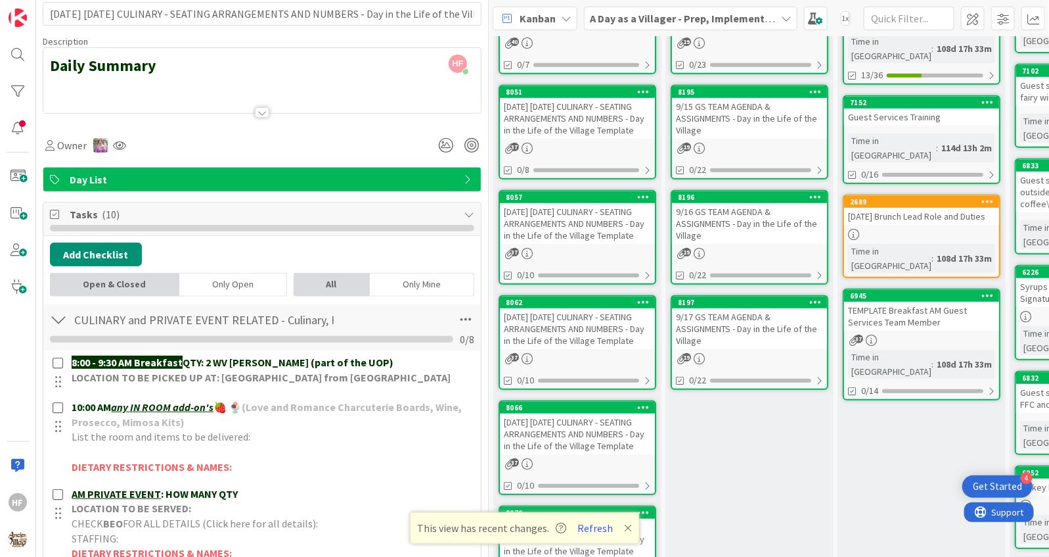
scroll to position [0, 0]
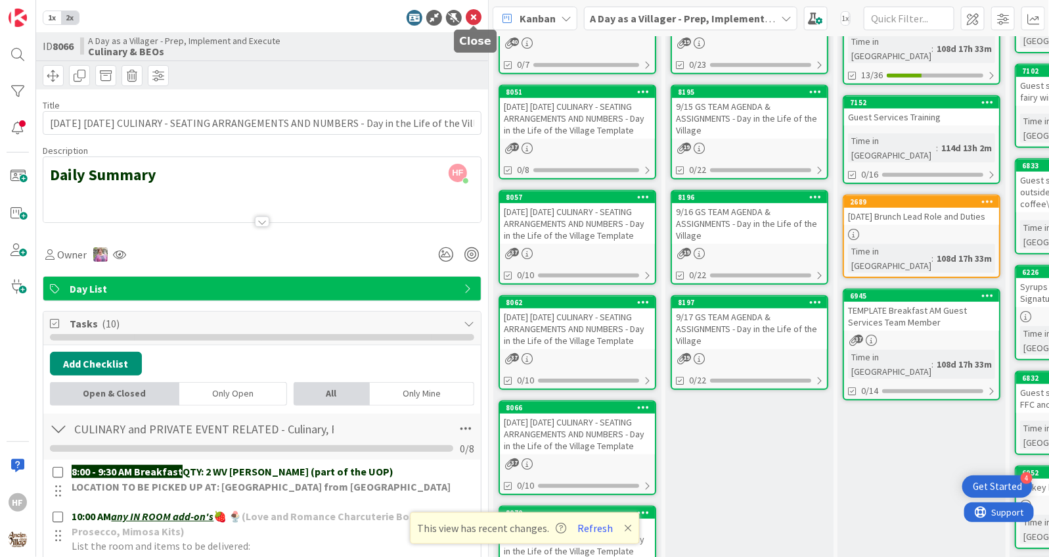
click at [472, 21] on icon at bounding box center [474, 18] width 16 height 16
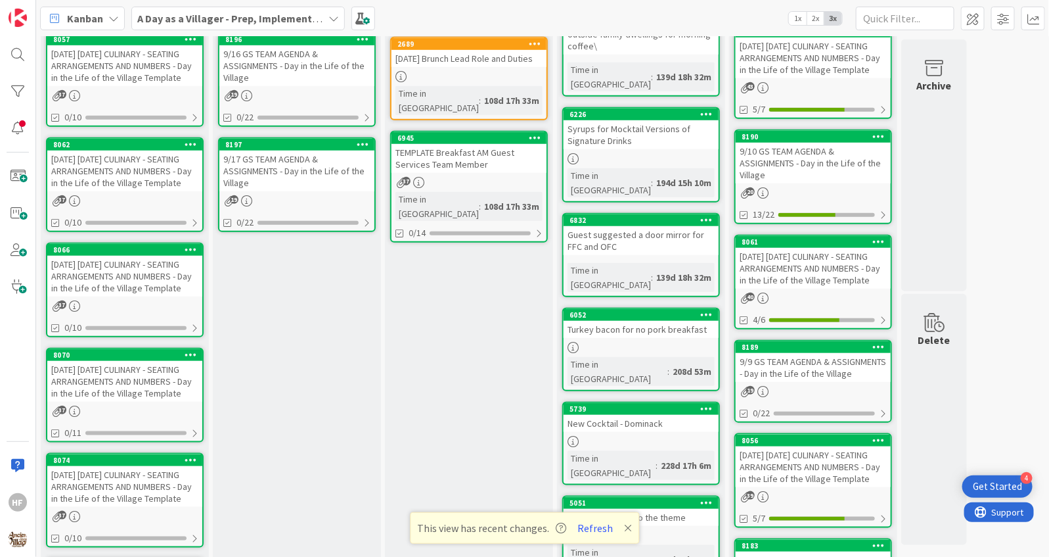
click at [158, 401] on div "[DATE] [DATE] CULINARY - SEATING ARRANGEMENTS AND NUMBERS - Day in the Life of …" at bounding box center [124, 381] width 155 height 41
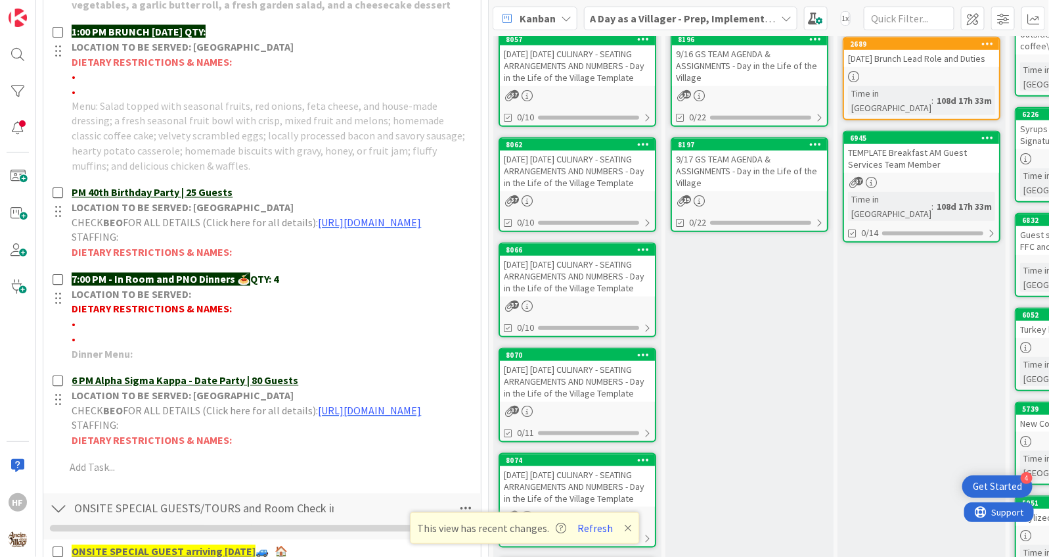
scroll to position [977, 0]
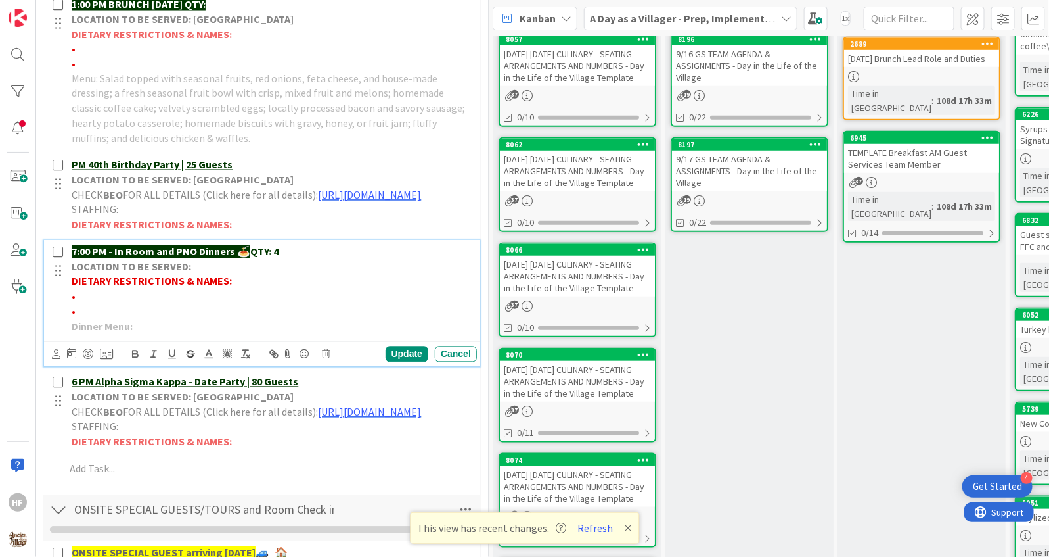
click at [289, 270] on p "LOCATION TO BE SERVED:" at bounding box center [272, 267] width 400 height 15
click at [279, 260] on p "7:00 PM - In Room and PNO Dinners 🍝 QTY: 4" at bounding box center [272, 251] width 400 height 15
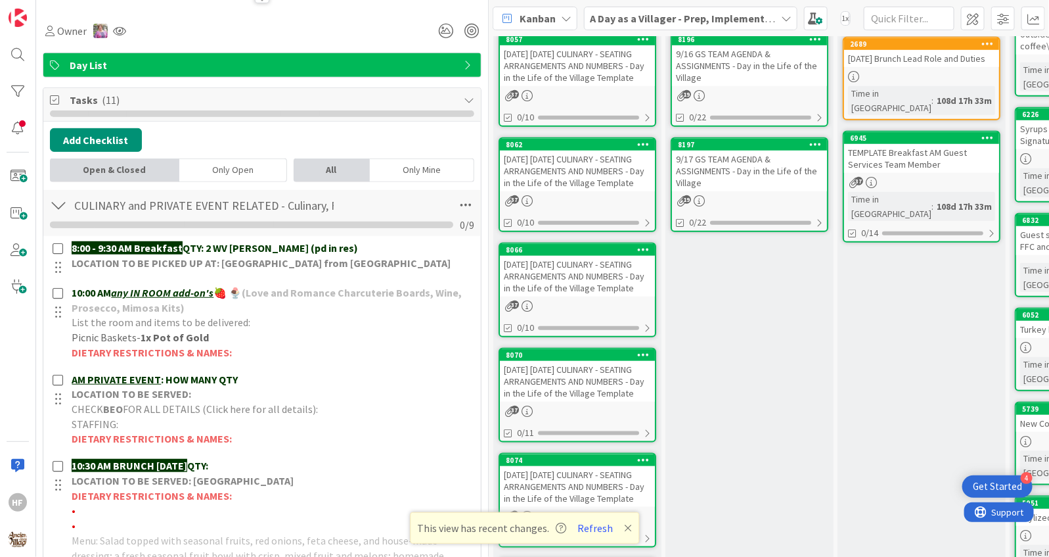
scroll to position [0, 0]
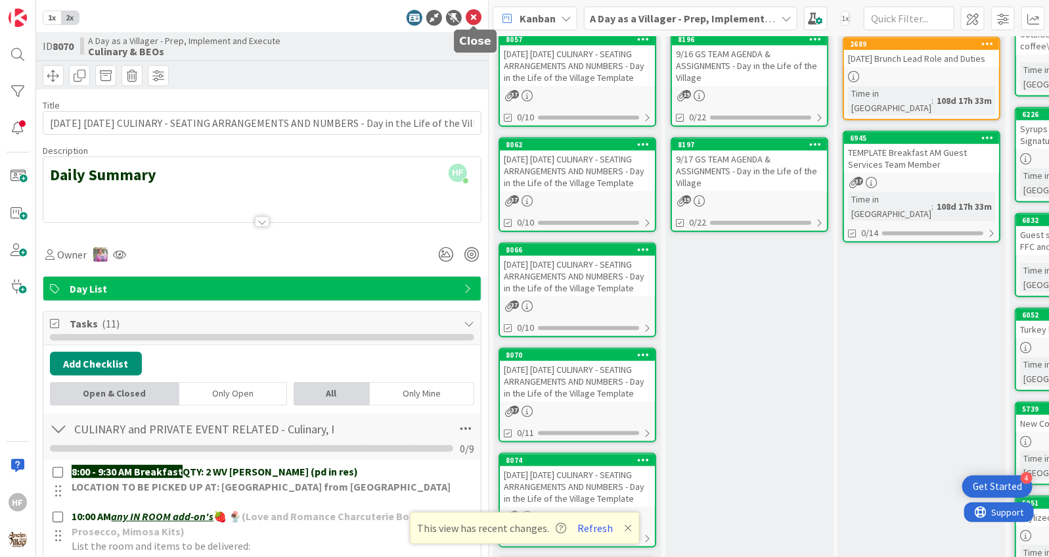
click at [476, 15] on icon at bounding box center [474, 18] width 16 height 16
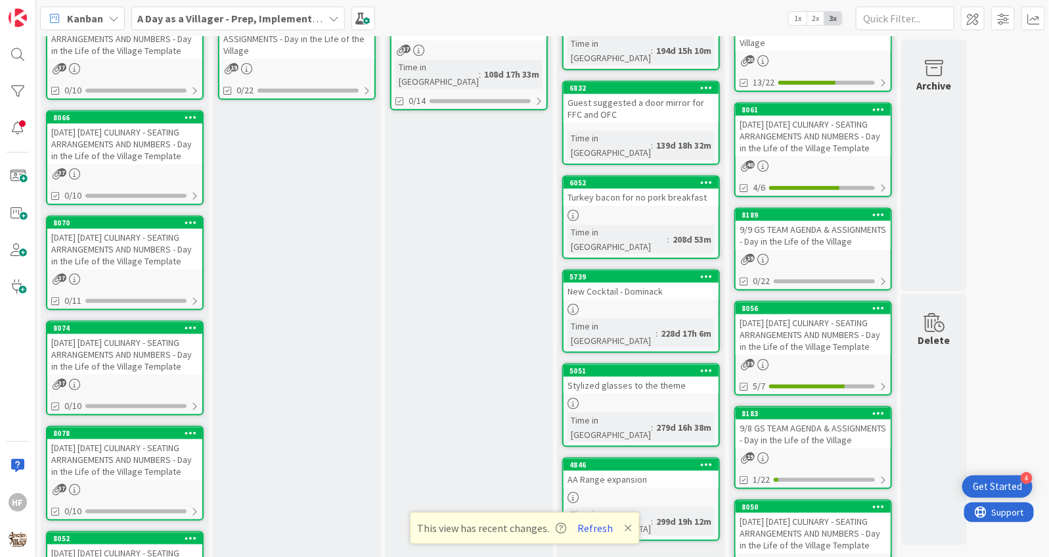
click at [160, 375] on div "[DATE] [DATE] CULINARY - SEATING ARRANGEMENTS AND NUMBERS - Day in the Life of …" at bounding box center [124, 354] width 155 height 41
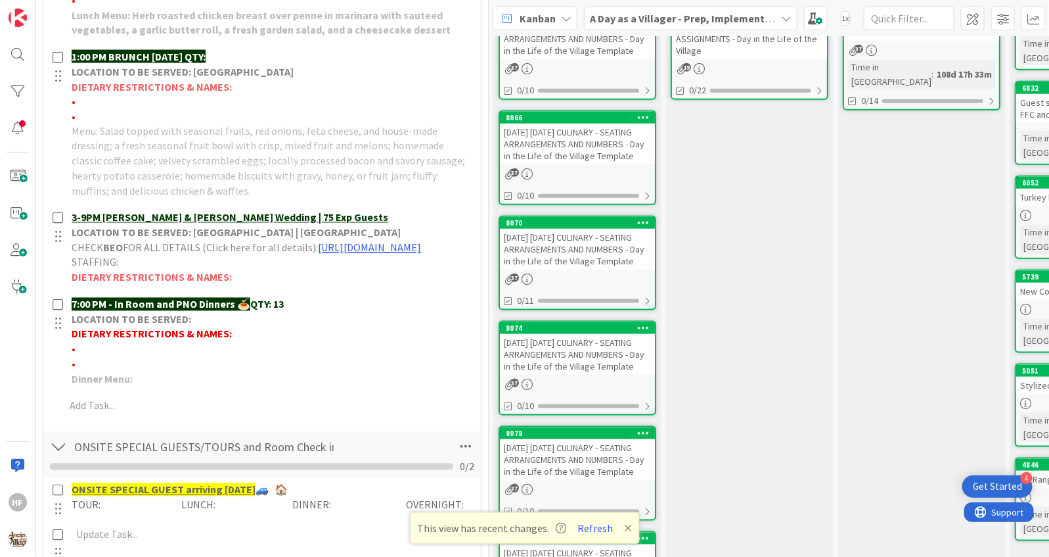
scroll to position [925, 0]
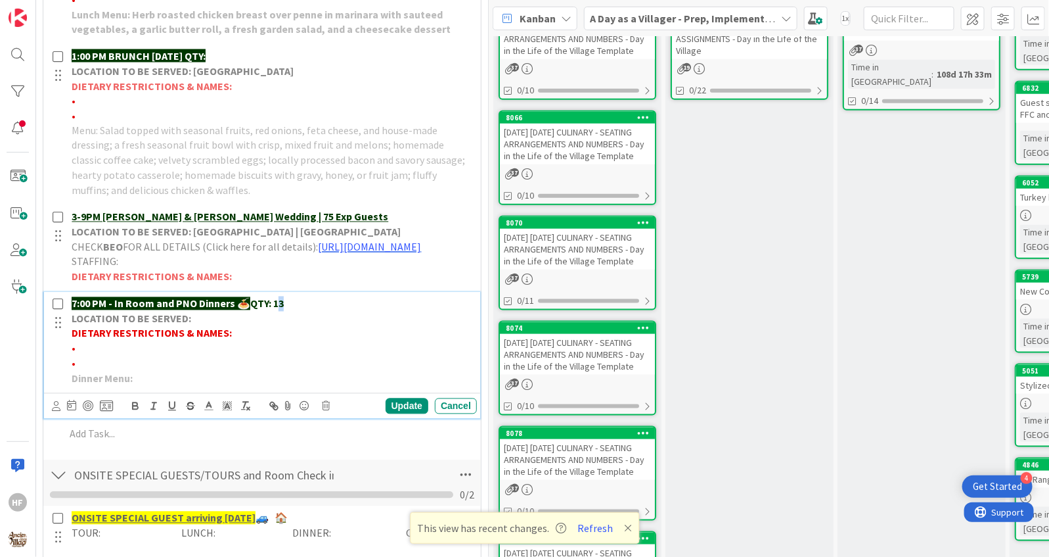
drag, startPoint x: 318, startPoint y: 311, endPoint x: 275, endPoint y: 308, distance: 43.4
click at [275, 308] on p "7:00 PM - In Room and PNO Dinners 🍝 QTY: 13" at bounding box center [272, 303] width 400 height 15
click at [280, 310] on strong "QTY: 121" at bounding box center [269, 303] width 39 height 13
click at [400, 414] on div "Update" at bounding box center [407, 406] width 43 height 16
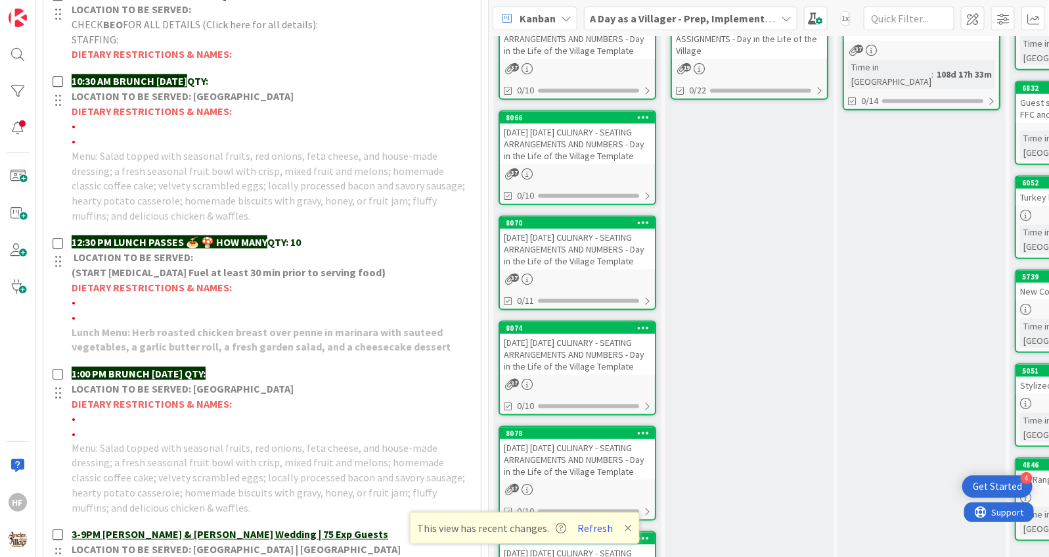
scroll to position [0, 0]
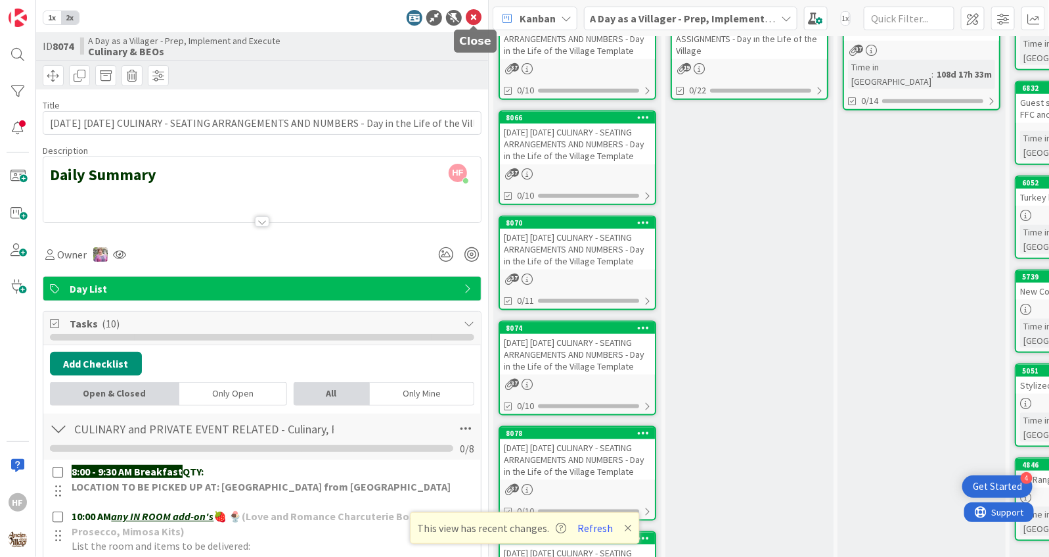
click at [479, 15] on icon at bounding box center [474, 18] width 16 height 16
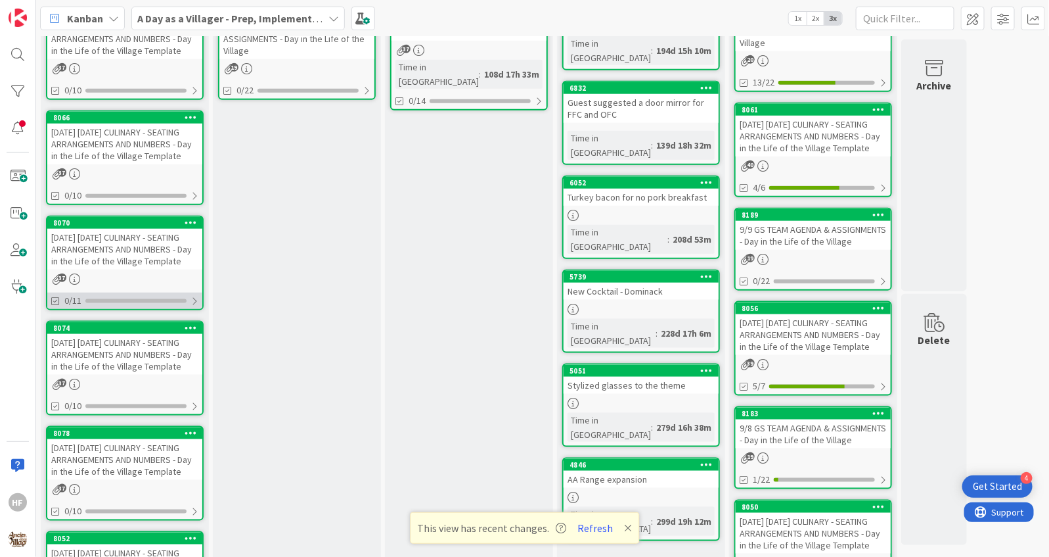
scroll to position [689, 0]
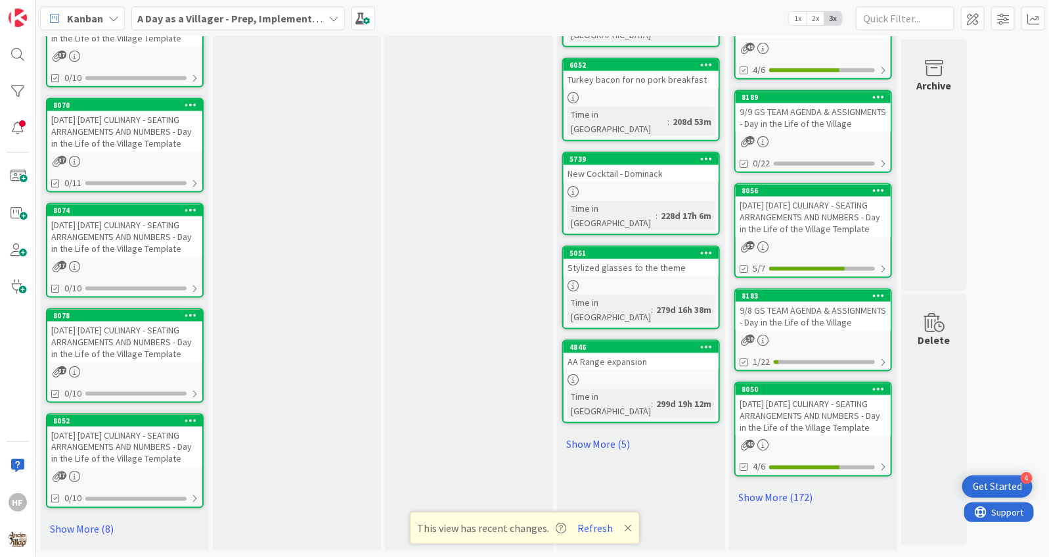
click at [146, 346] on div "[DATE] [DATE] CULINARY - SEATING ARRANGEMENTS AND NUMBERS - Day in the Life of …" at bounding box center [124, 341] width 155 height 41
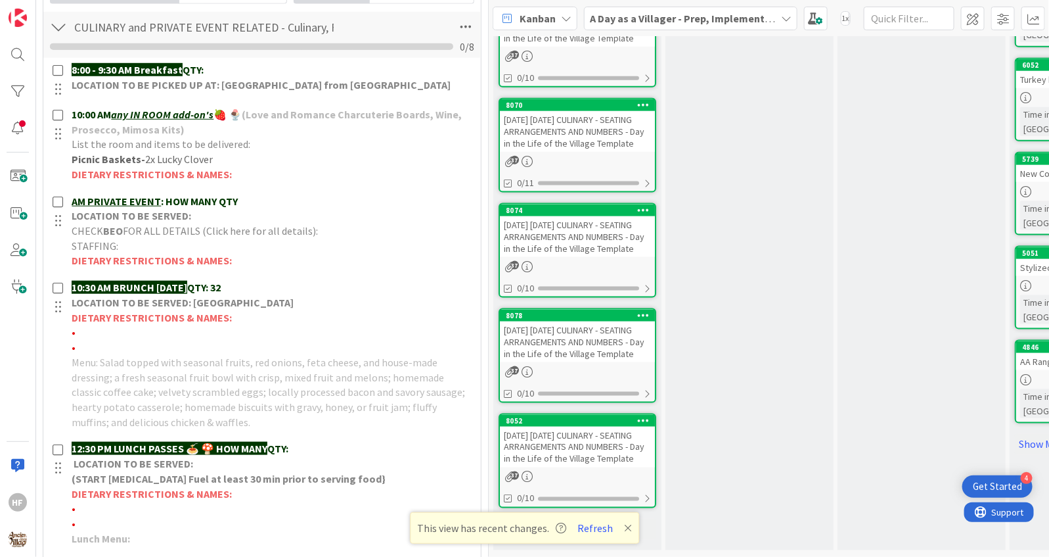
scroll to position [411, 0]
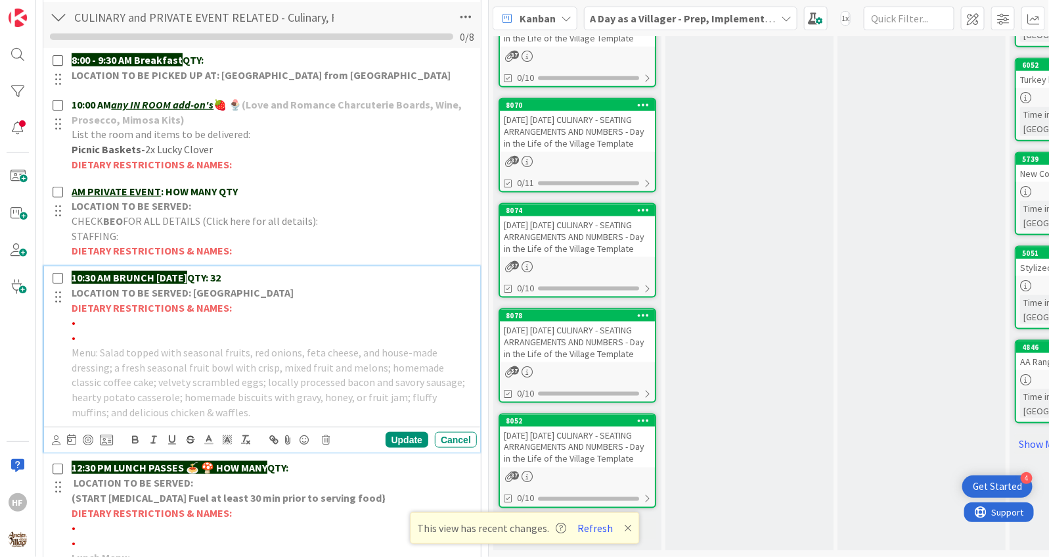
click at [251, 273] on p "10:30 AM BRUNCH [DATE] QTY: 32" at bounding box center [272, 277] width 400 height 15
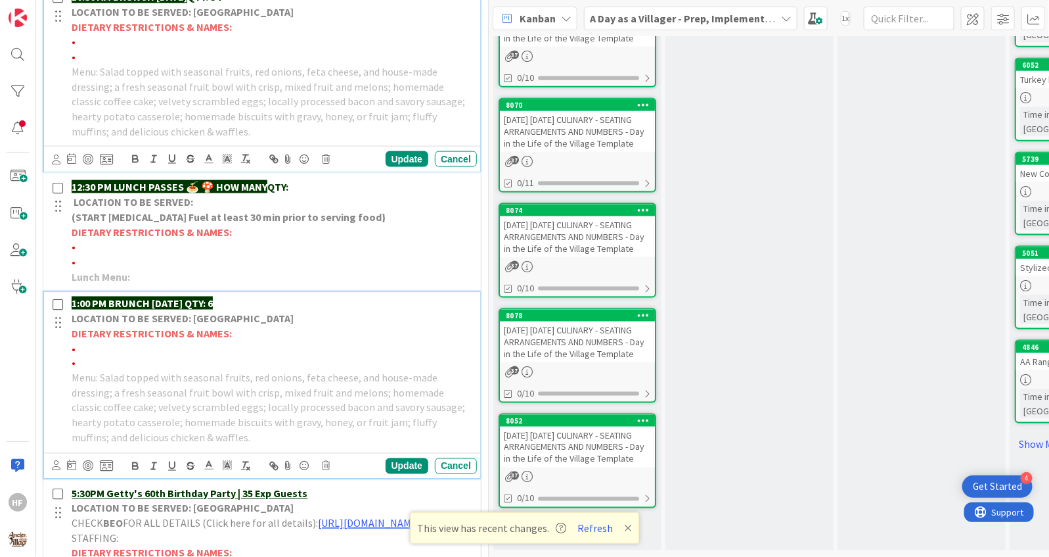
click at [249, 304] on p "1:00 PM BRUNCH [DATE] QTY: 6" at bounding box center [272, 303] width 400 height 15
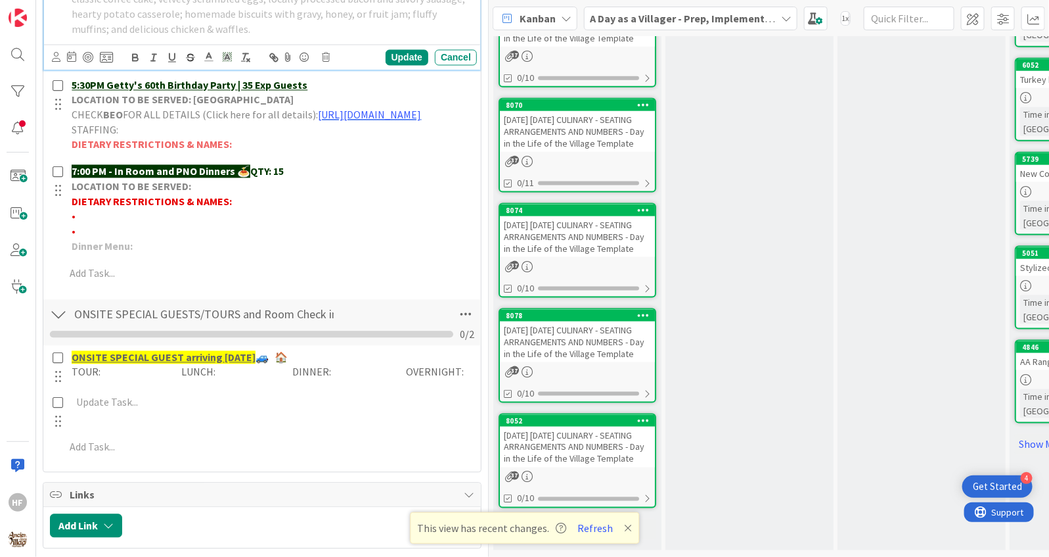
scroll to position [0, 0]
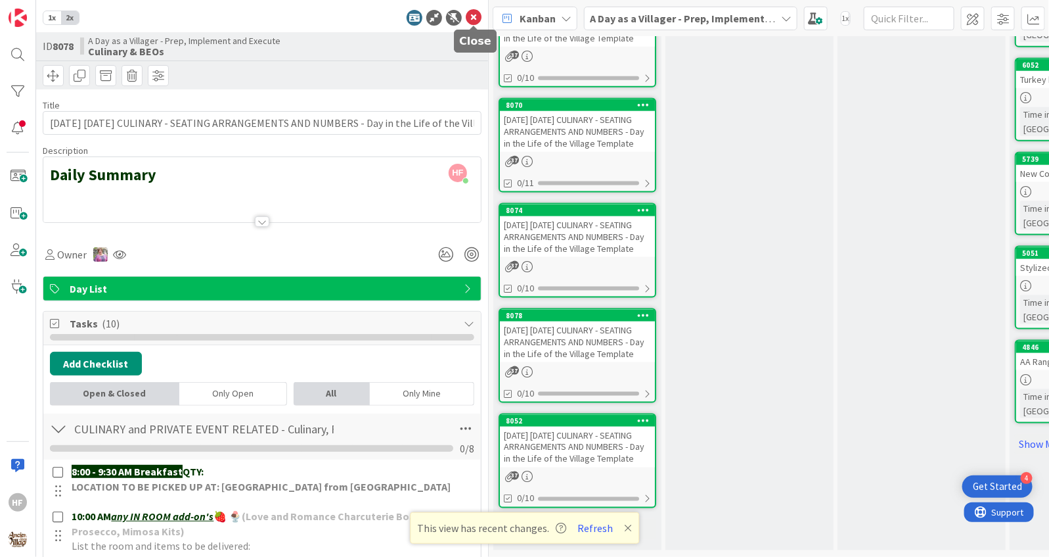
click at [472, 23] on icon at bounding box center [474, 18] width 16 height 16
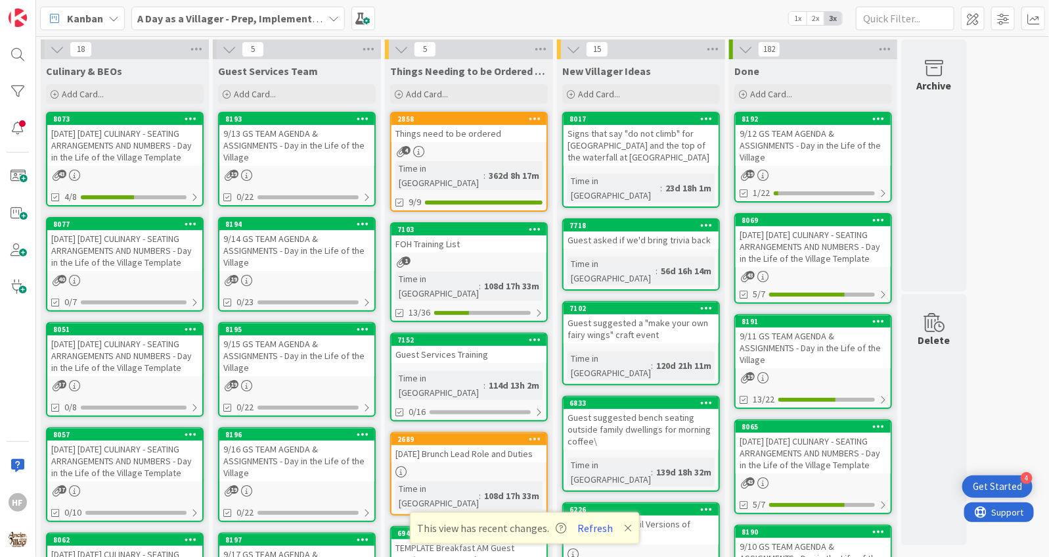
click at [129, 141] on div "[DATE] [DATE] CULINARY - SEATING ARRANGEMENTS AND NUMBERS - Day in the Life of …" at bounding box center [124, 145] width 155 height 41
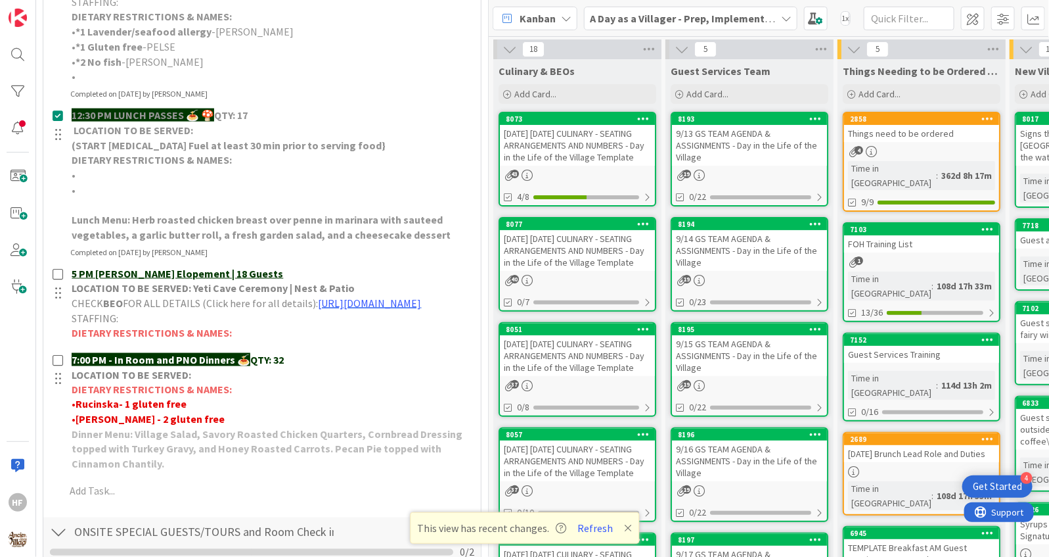
scroll to position [668, 0]
